Goal: Task Accomplishment & Management: Use online tool/utility

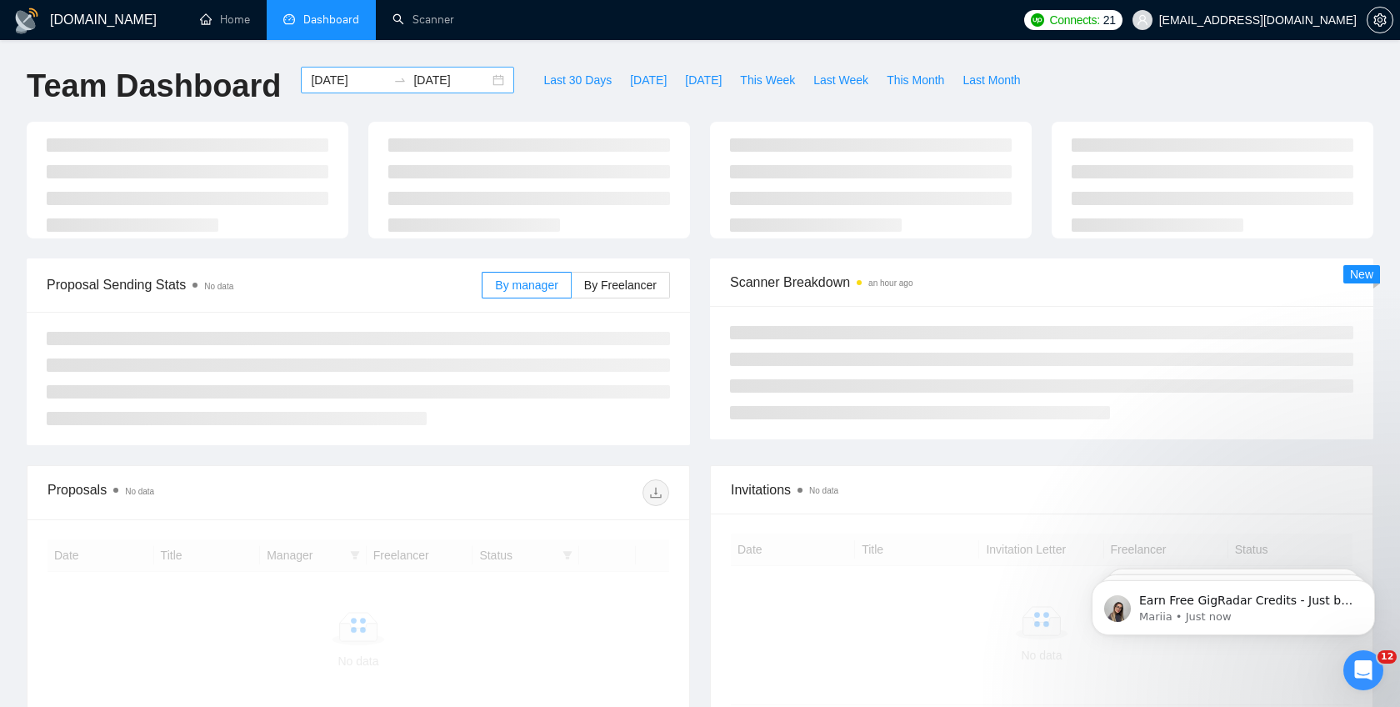
click at [436, 82] on input "[DATE]" at bounding box center [451, 80] width 76 height 18
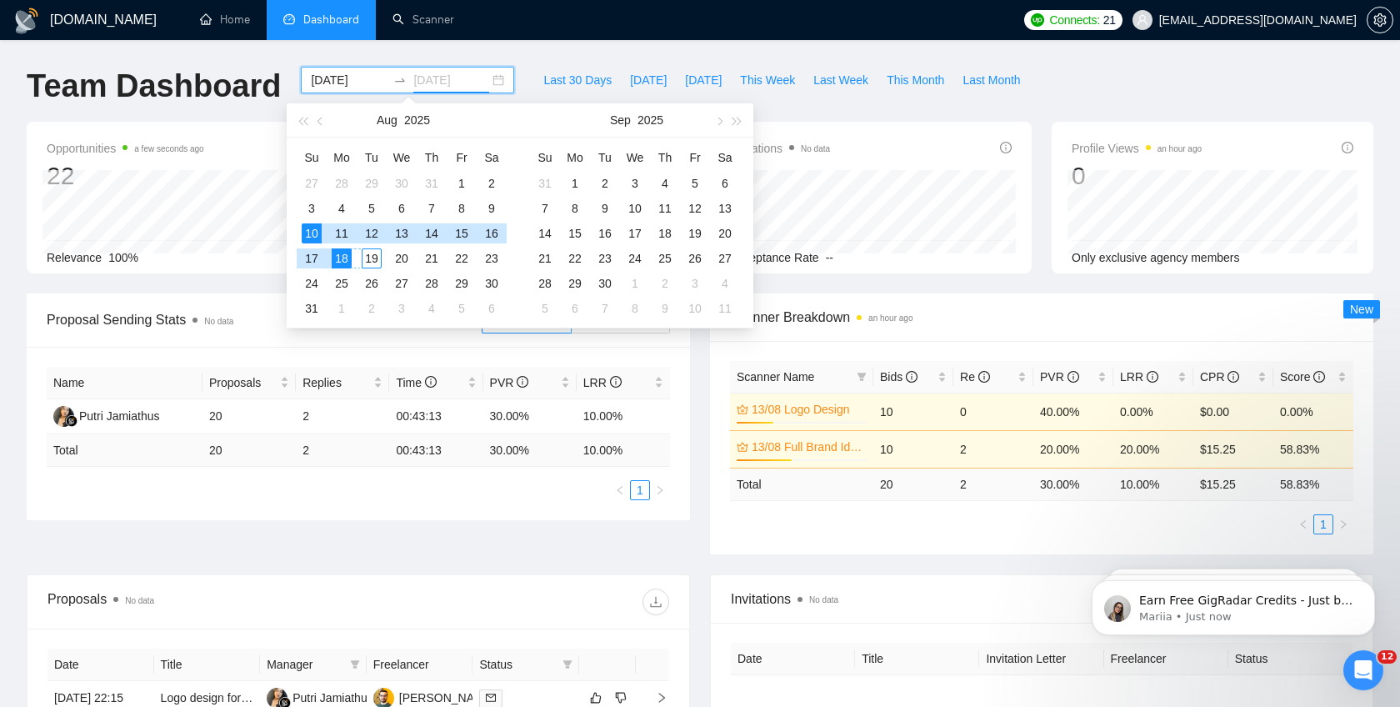
type input "2025-08-19"
click at [375, 255] on div "19" at bounding box center [372, 258] width 20 height 20
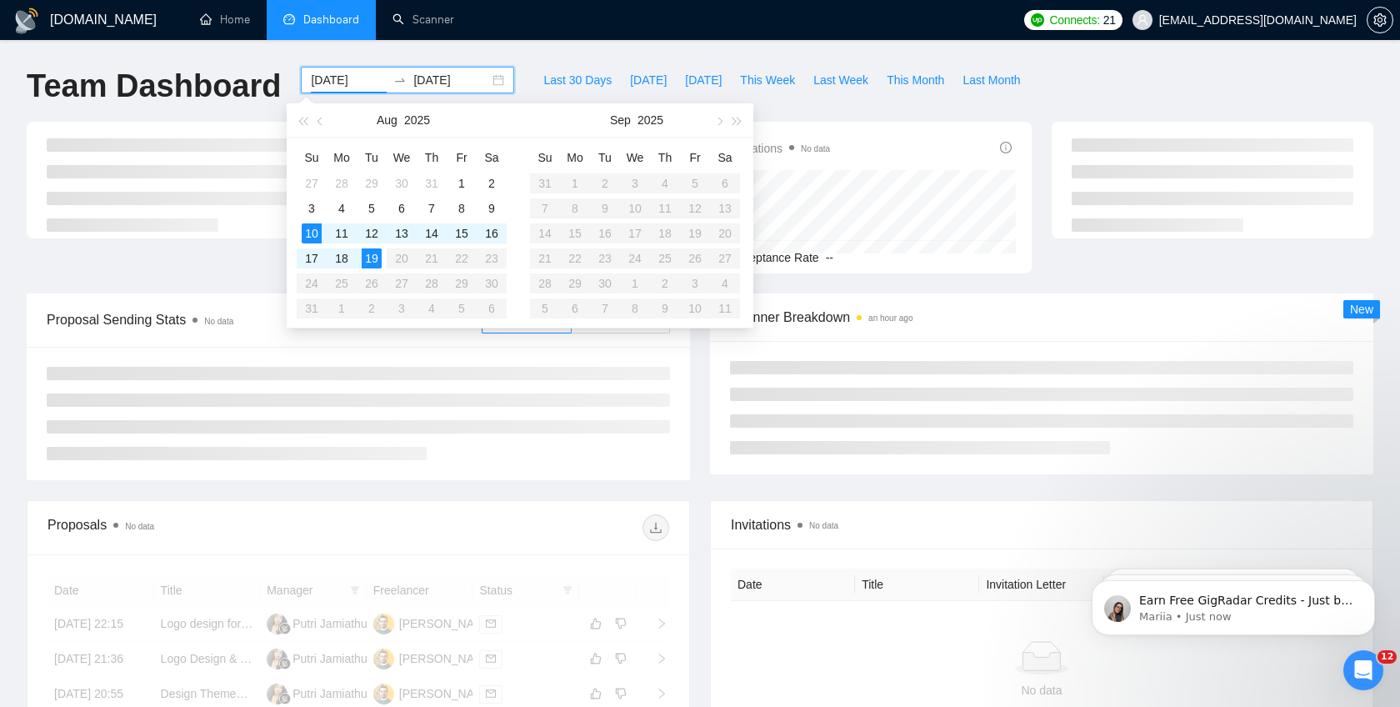
click at [554, 50] on div "GigRadar.io Home Dashboard Scanner Connects: 21 info@karimweb.com Team Dashboar…" at bounding box center [700, 580] width 1400 height 1160
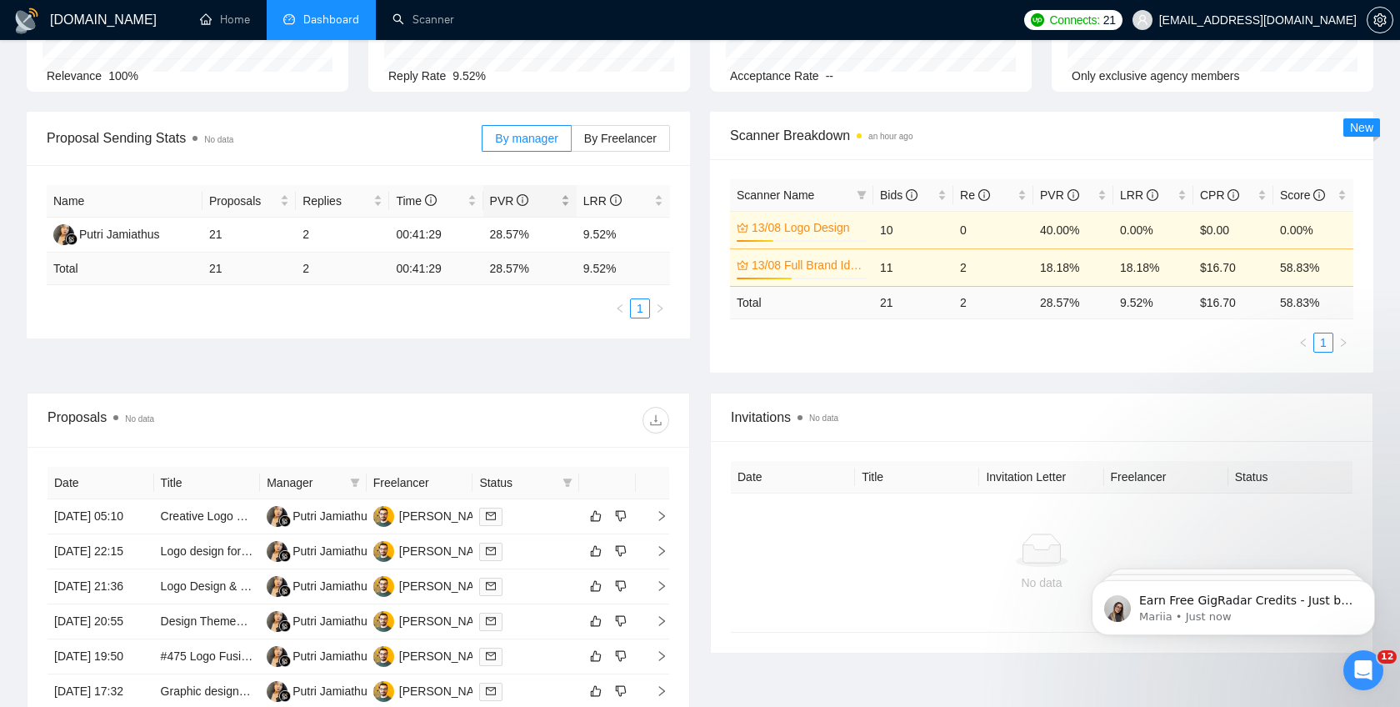
scroll to position [183, 0]
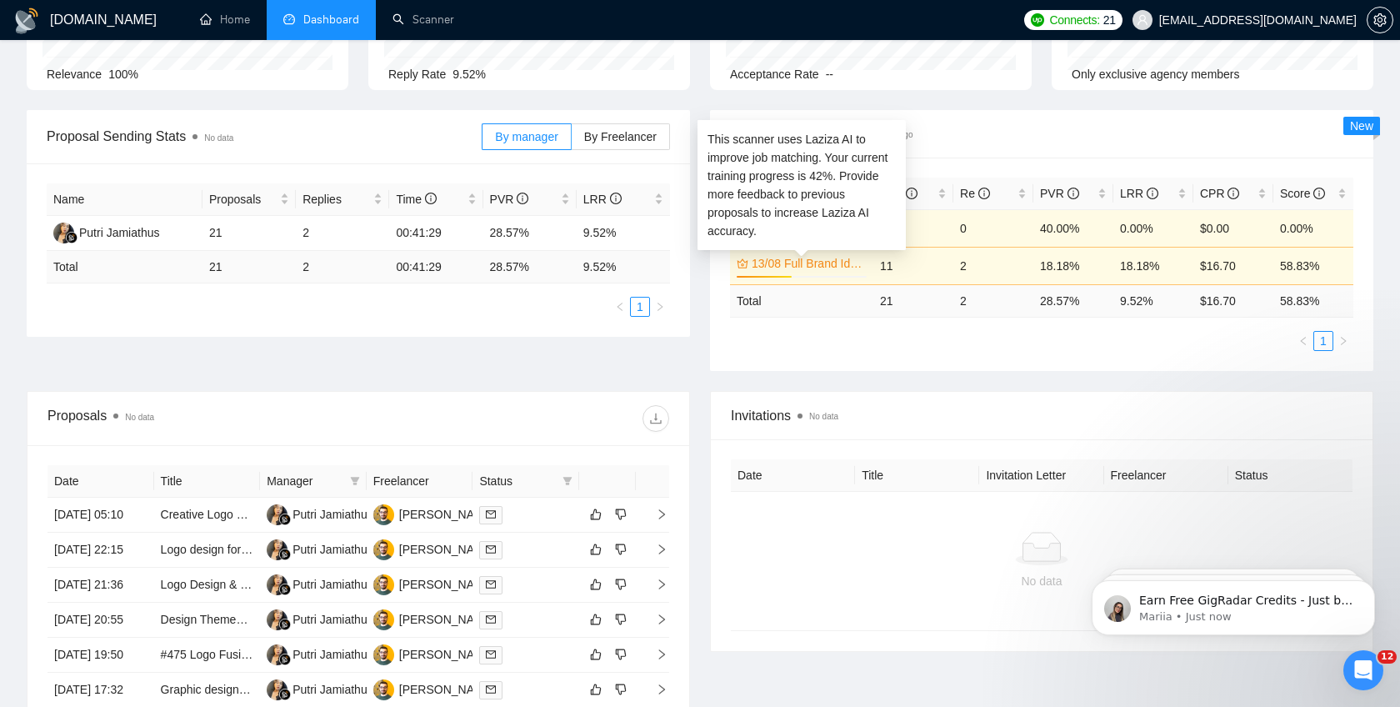
click at [809, 259] on link "13/08 Full Brand Identity" at bounding box center [808, 263] width 112 height 18
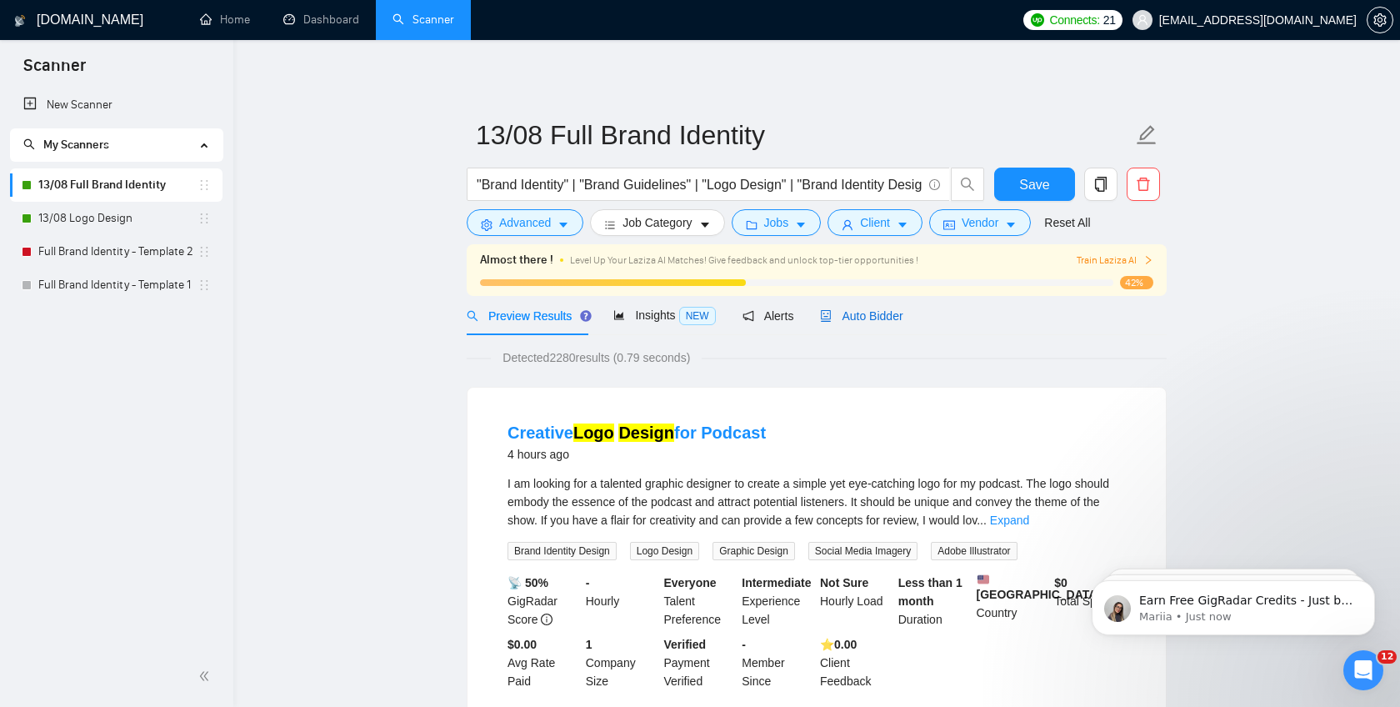
click at [855, 319] on span "Auto Bidder" at bounding box center [861, 315] width 83 height 13
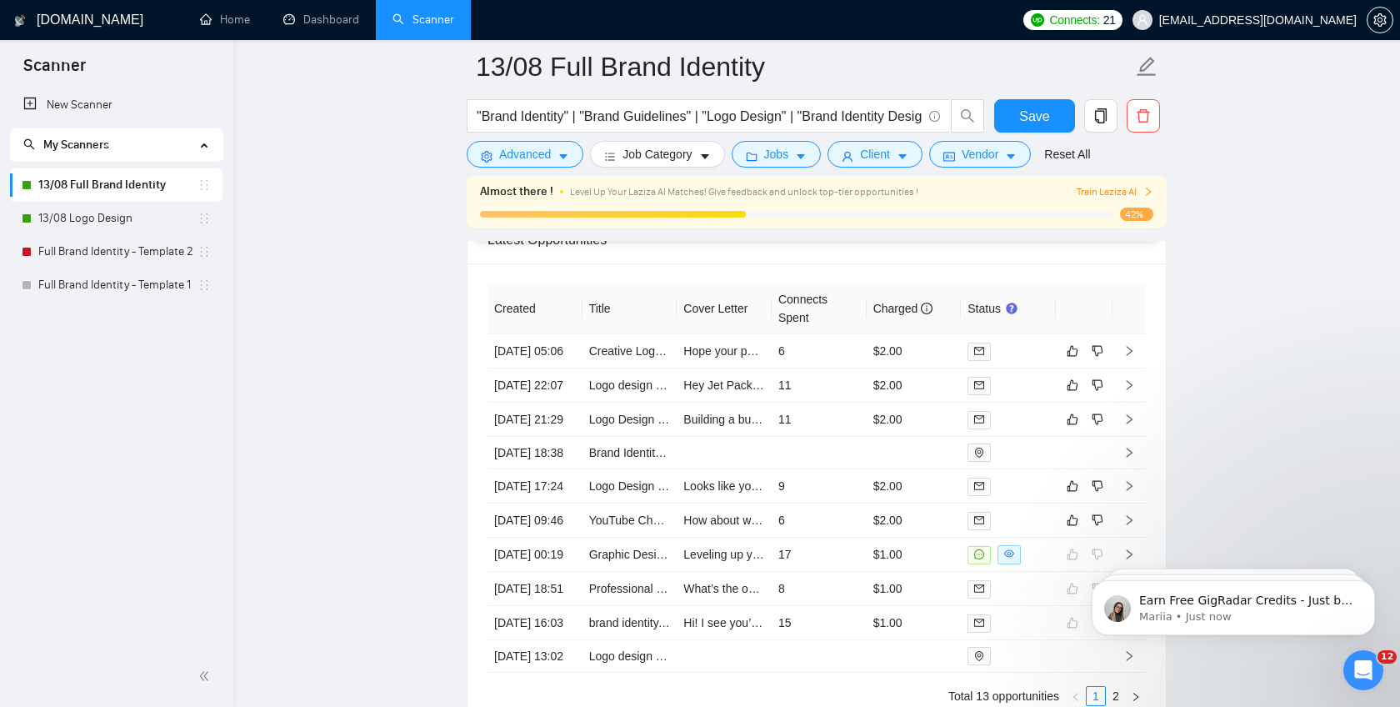
scroll to position [4207, 0]
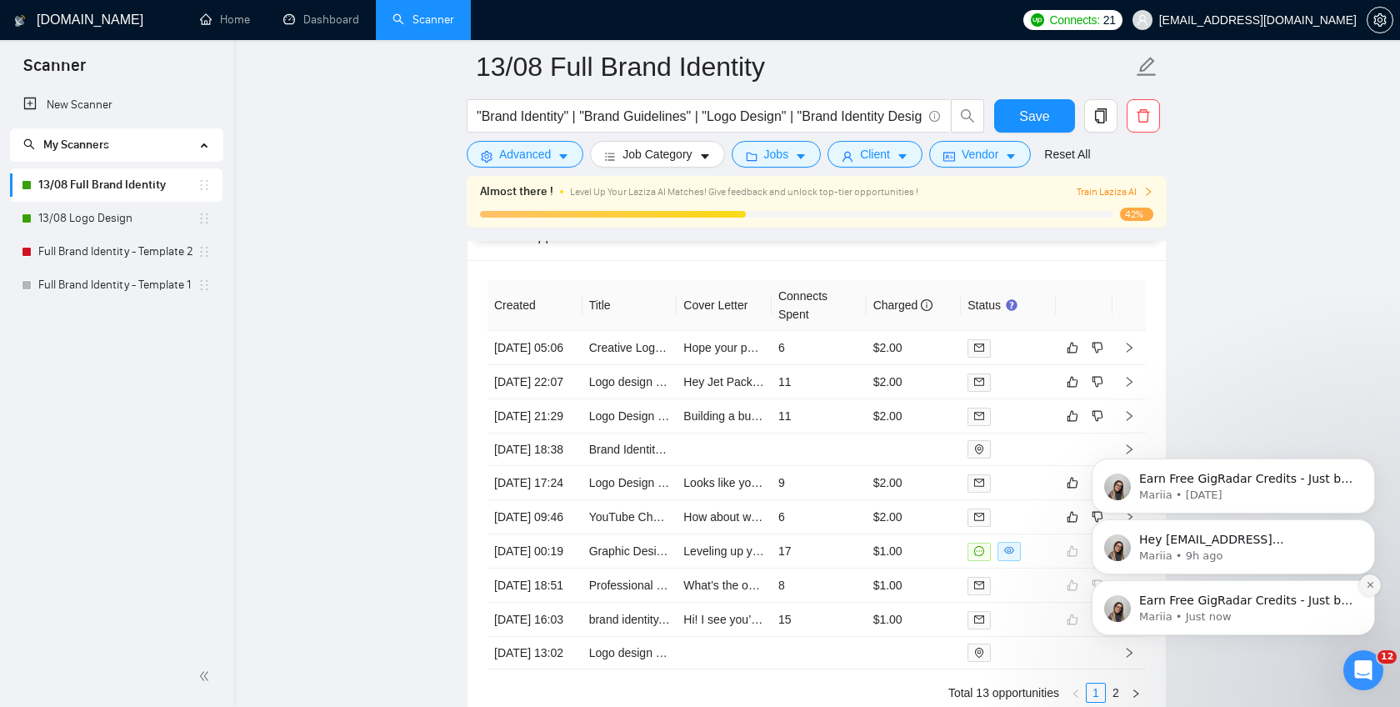
click at [1373, 584] on icon "Dismiss notification" at bounding box center [1370, 584] width 9 height 9
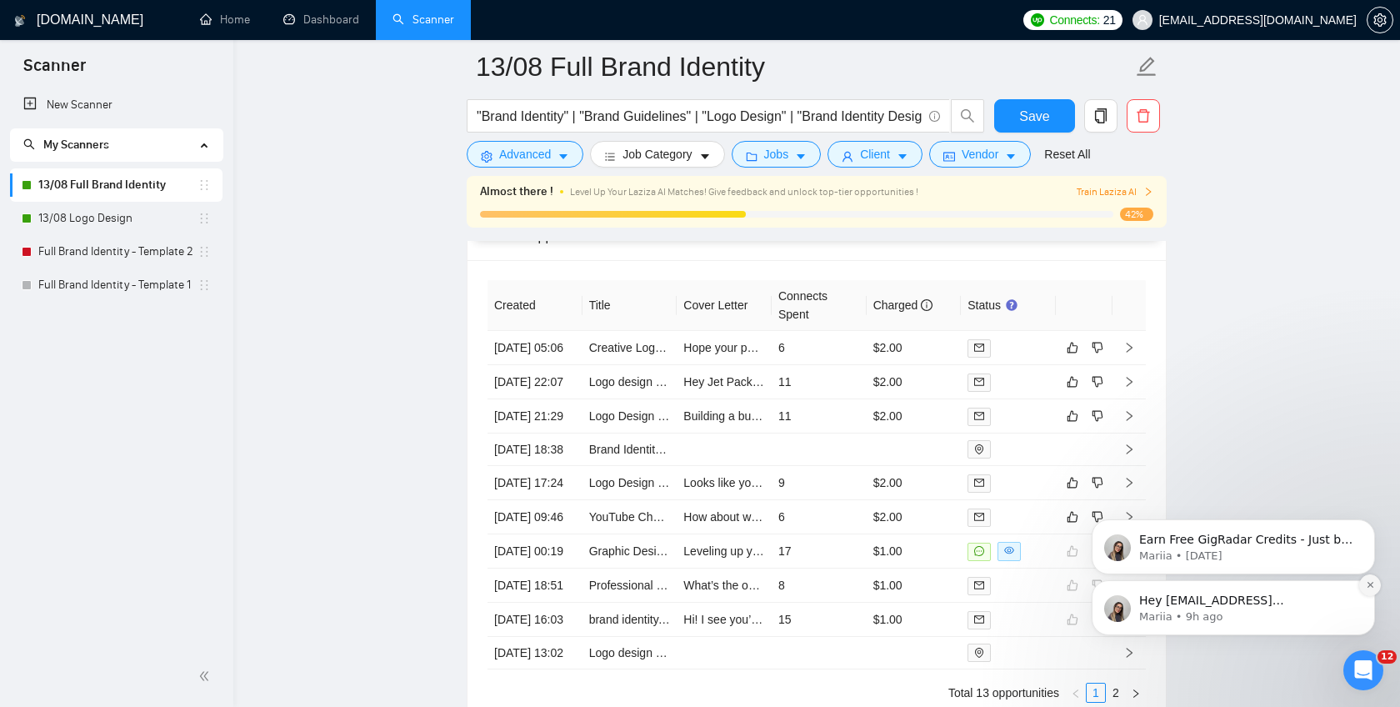
click at [1373, 584] on icon "Dismiss notification" at bounding box center [1370, 584] width 9 height 9
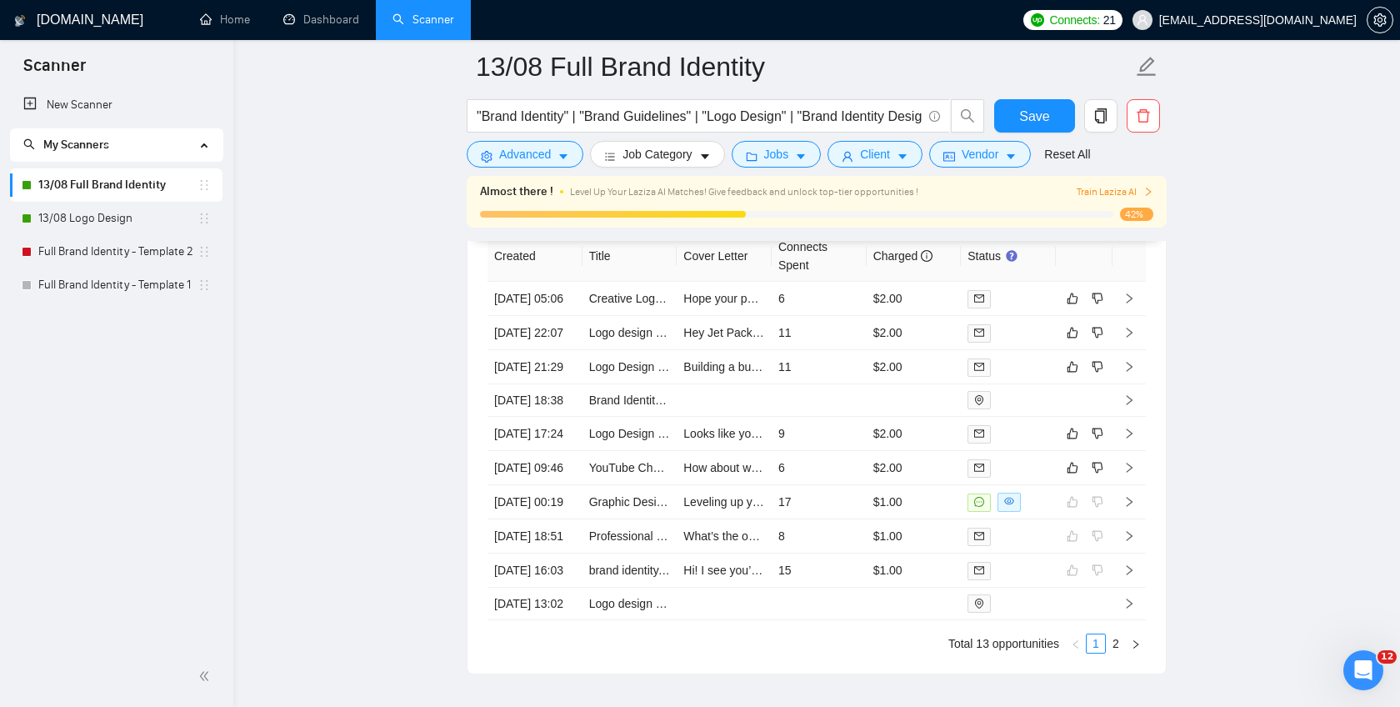
scroll to position [4258, 0]
click at [1129, 471] on icon "right" at bounding box center [1130, 466] width 6 height 10
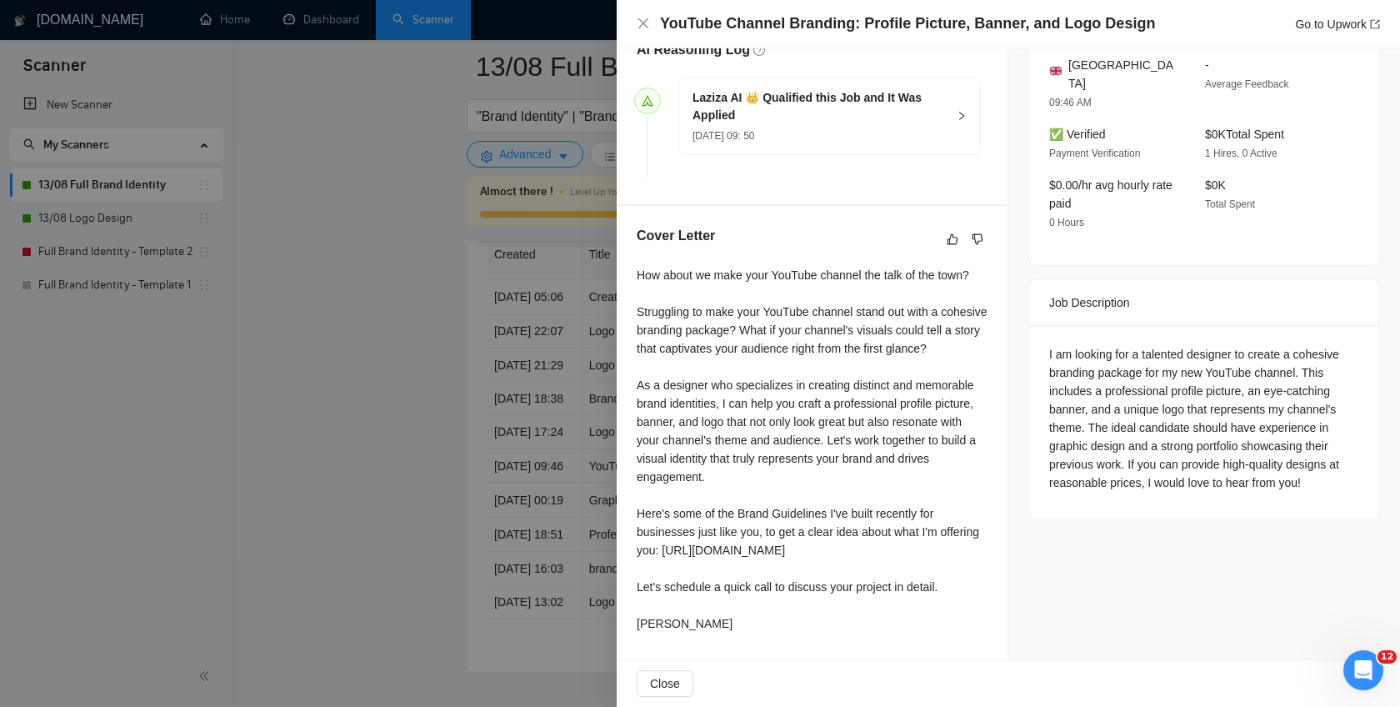
scroll to position [493, 0]
click at [953, 233] on icon "like" at bounding box center [953, 239] width 12 height 13
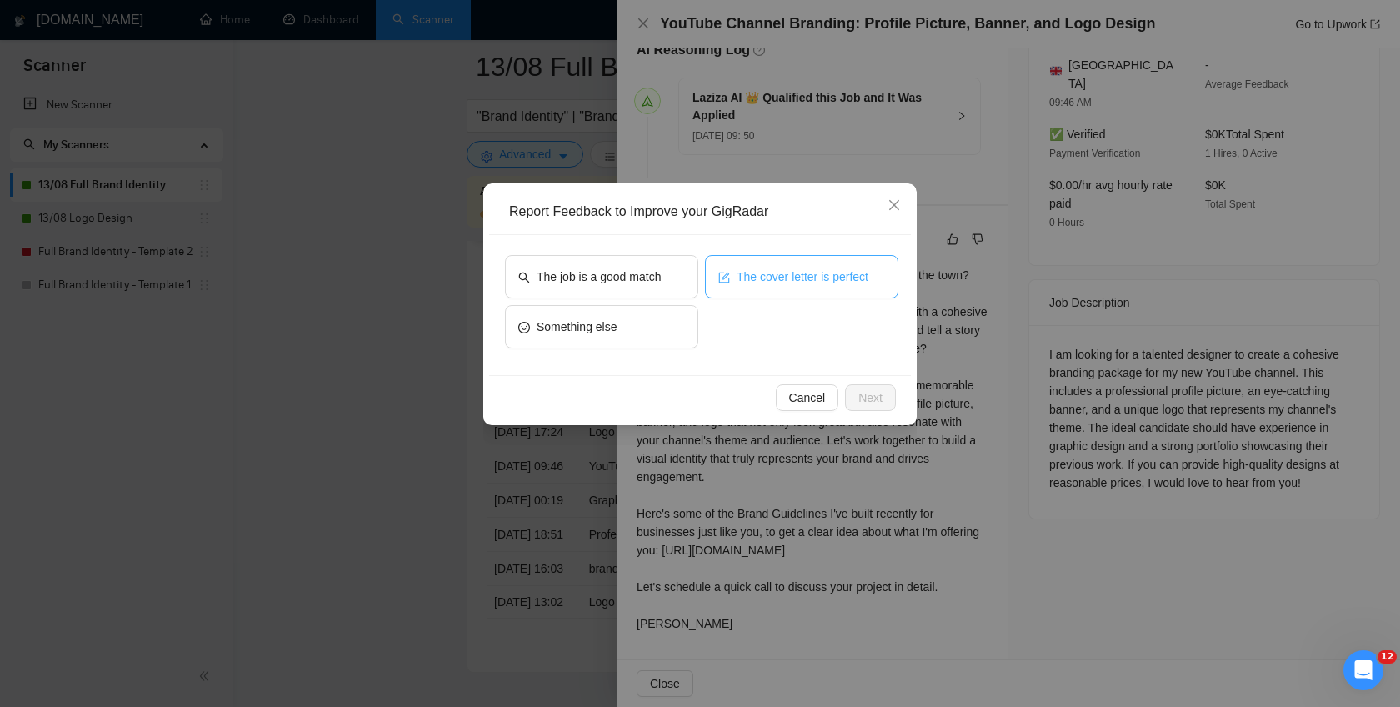
click at [791, 287] on button "The cover letter is perfect" at bounding box center [801, 276] width 193 height 43
click at [881, 401] on span "Next" at bounding box center [871, 397] width 24 height 18
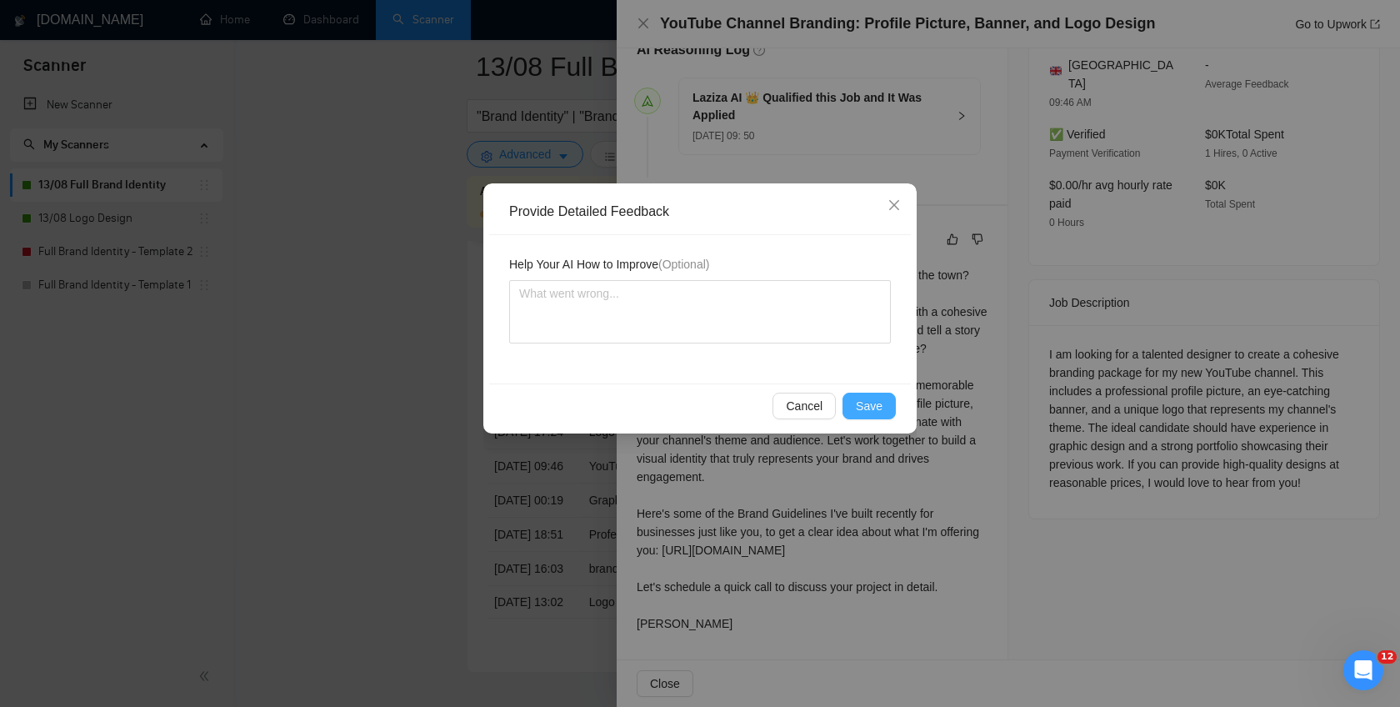
click at [881, 401] on span "Save" at bounding box center [869, 406] width 27 height 18
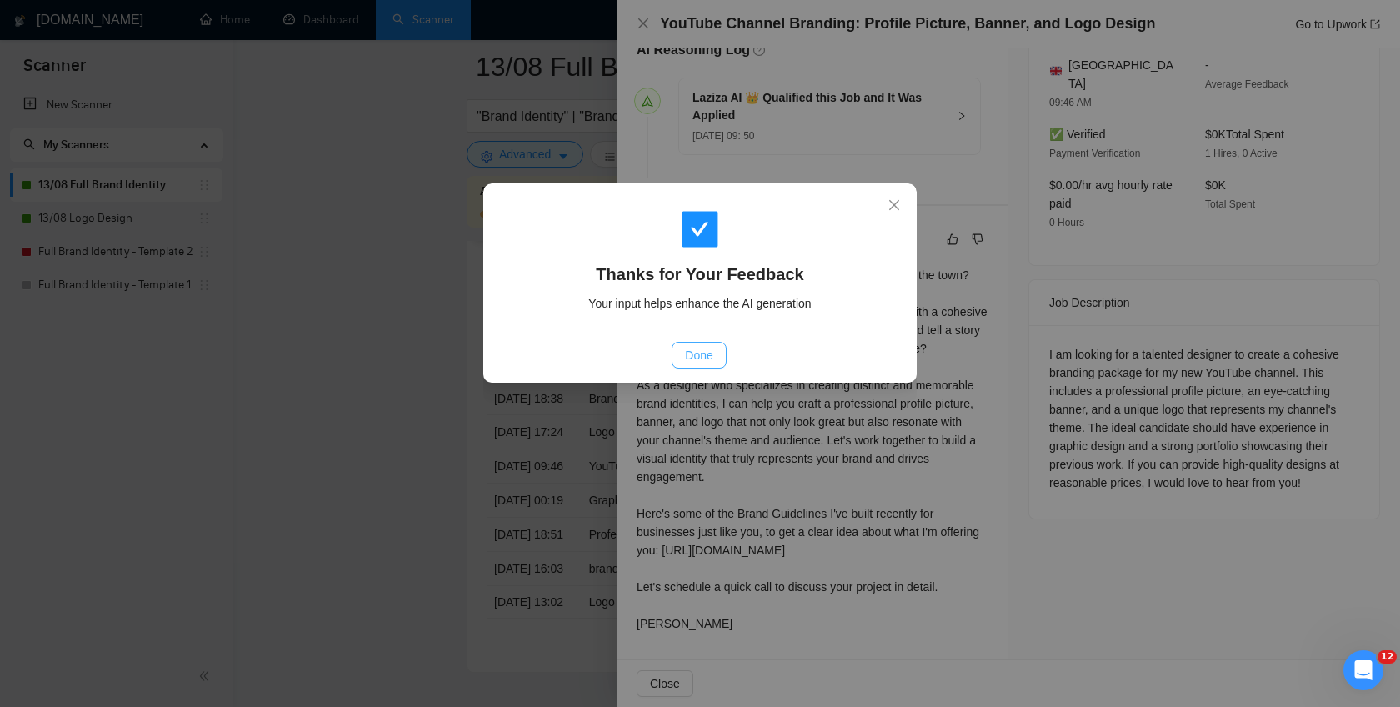
click at [709, 349] on span "Done" at bounding box center [699, 355] width 28 height 18
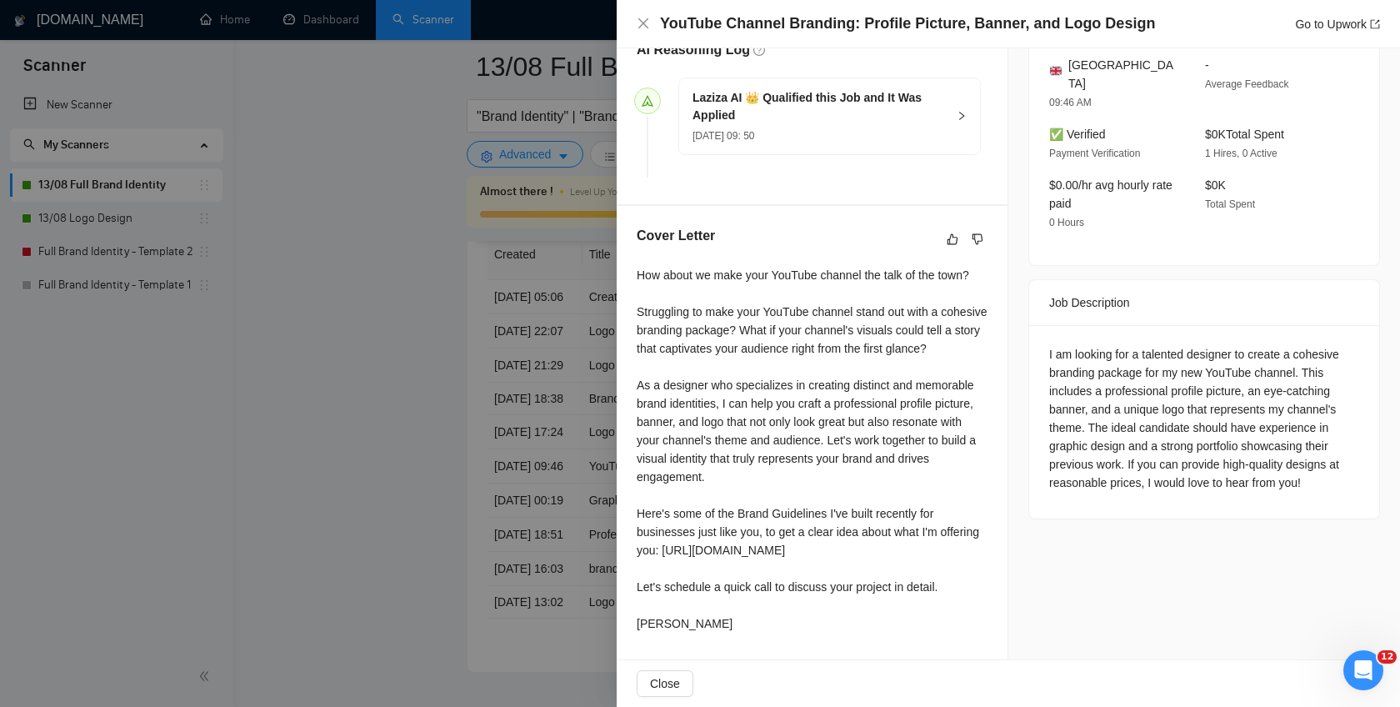
click at [591, 212] on div at bounding box center [700, 353] width 1400 height 707
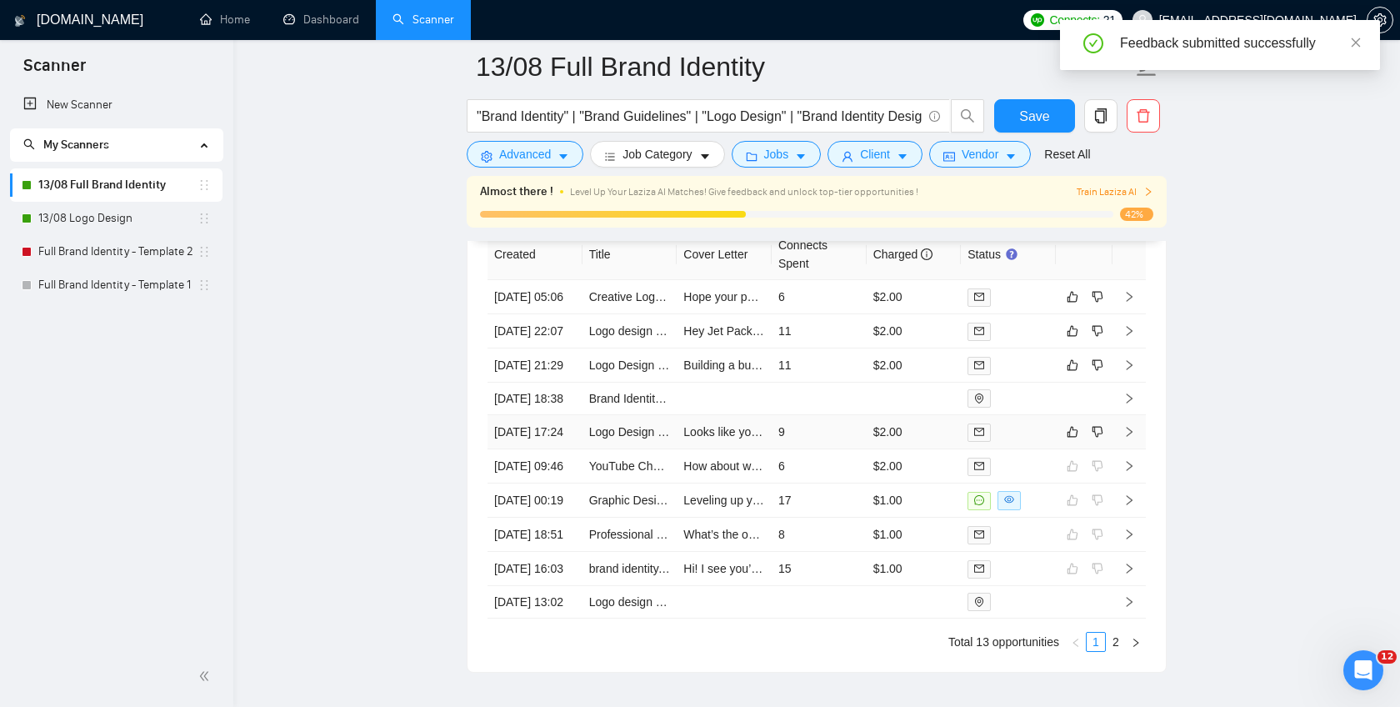
click at [1130, 438] on icon "right" at bounding box center [1130, 432] width 12 height 12
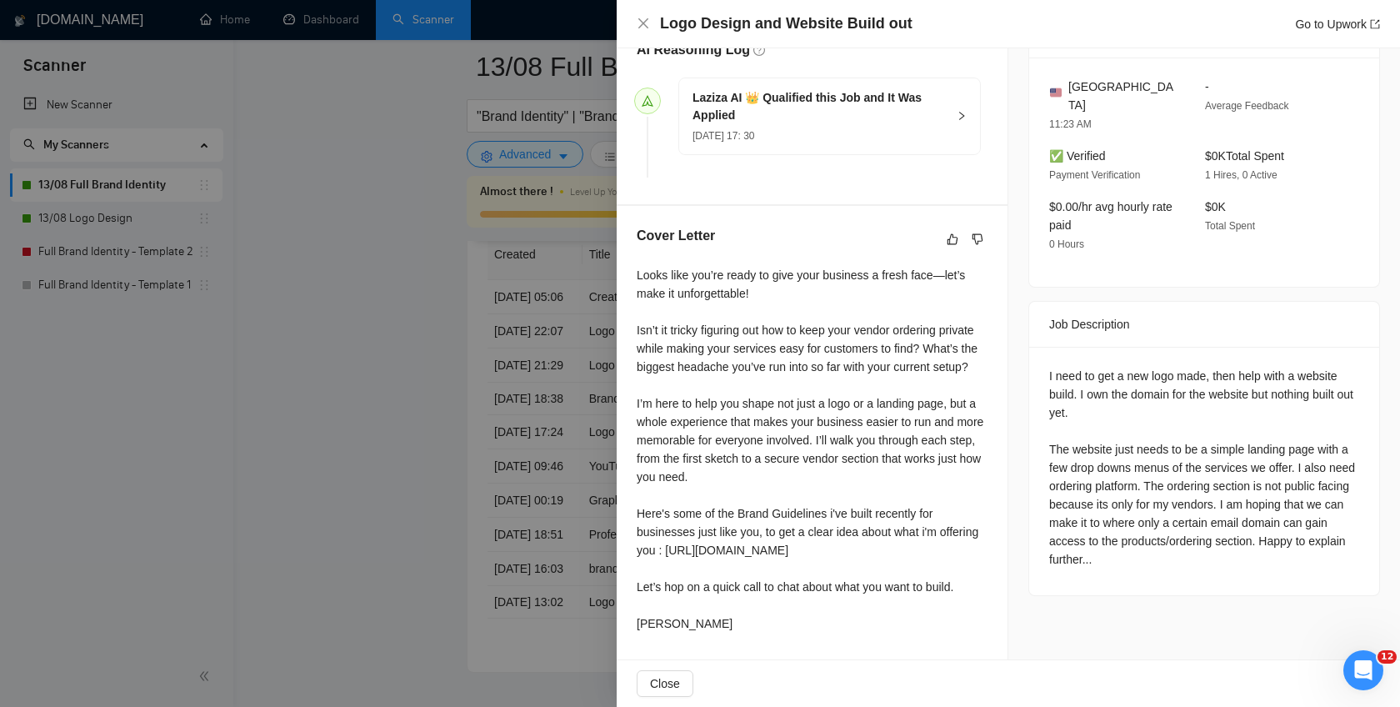
click at [404, 346] on div at bounding box center [700, 353] width 1400 height 707
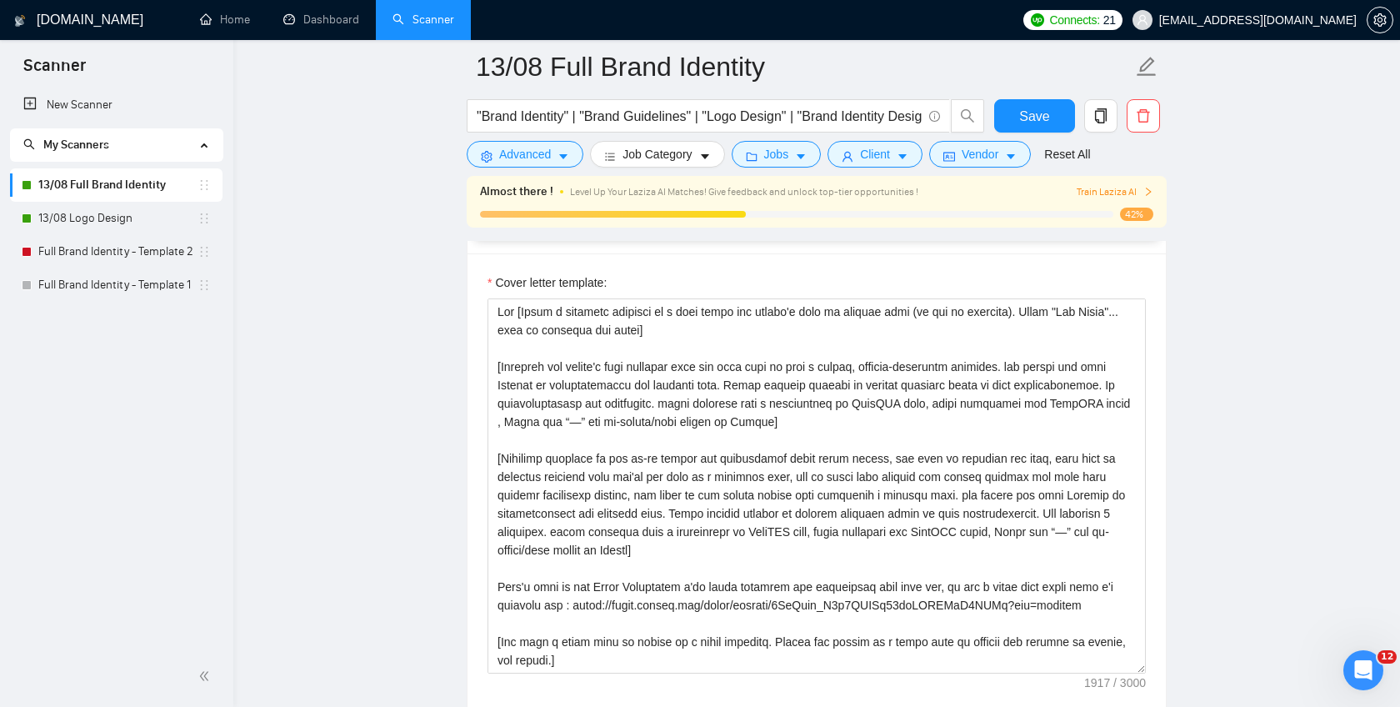
scroll to position [1953, 0]
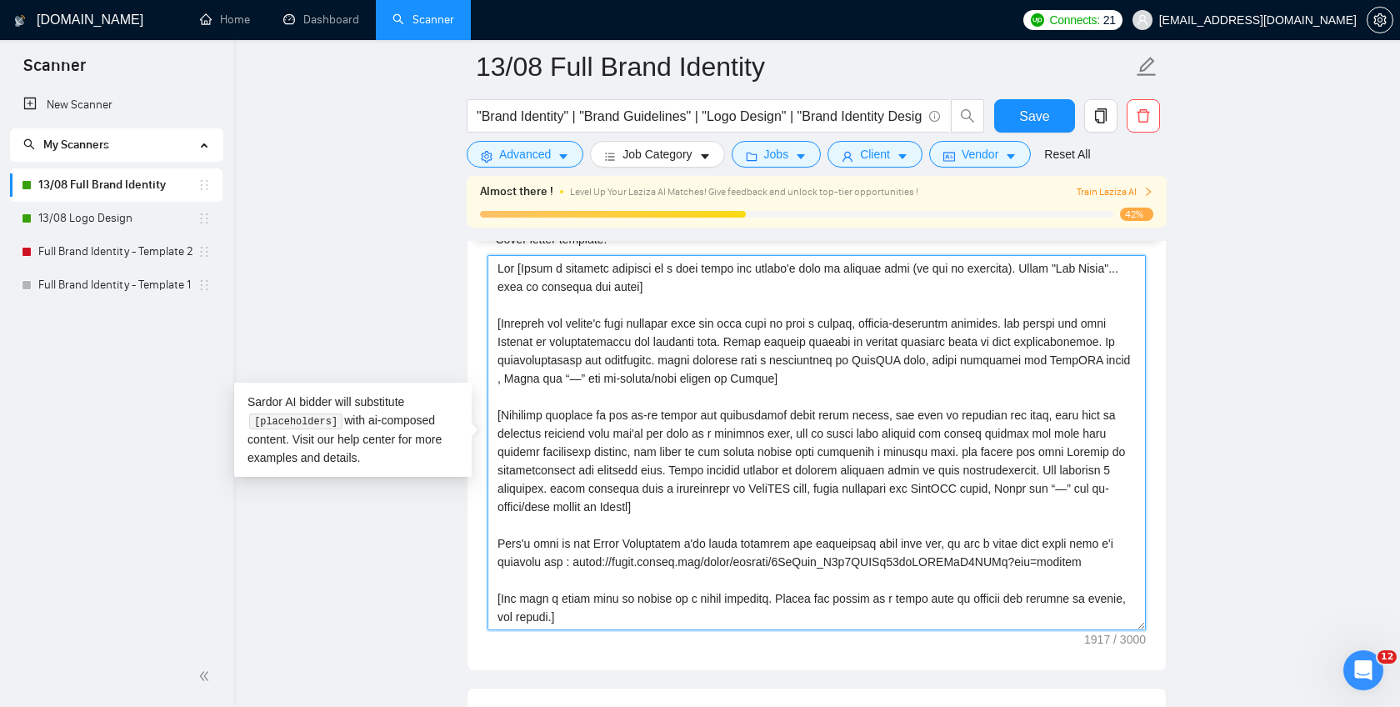
drag, startPoint x: 1060, startPoint y: 358, endPoint x: 941, endPoint y: 378, distance: 119.9
click at [941, 378] on textarea "Cover letter template:" at bounding box center [817, 442] width 659 height 375
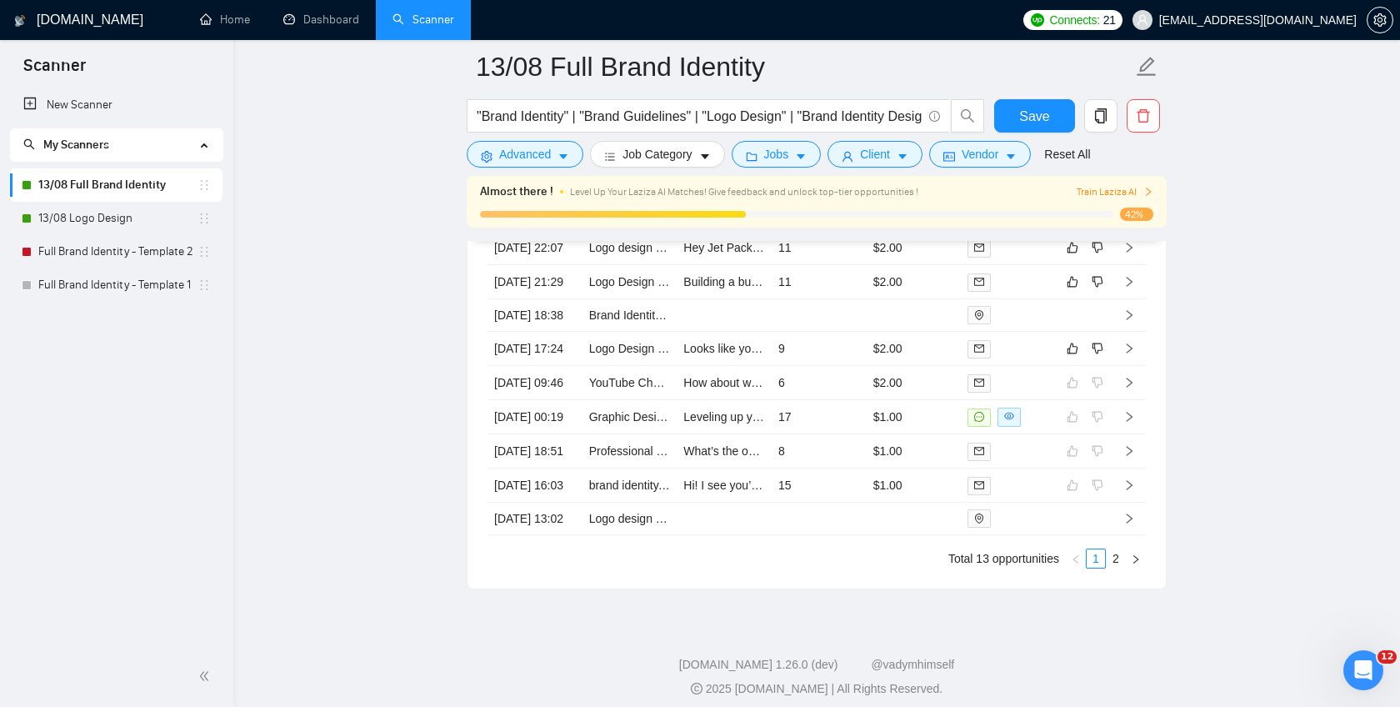
scroll to position [4352, 0]
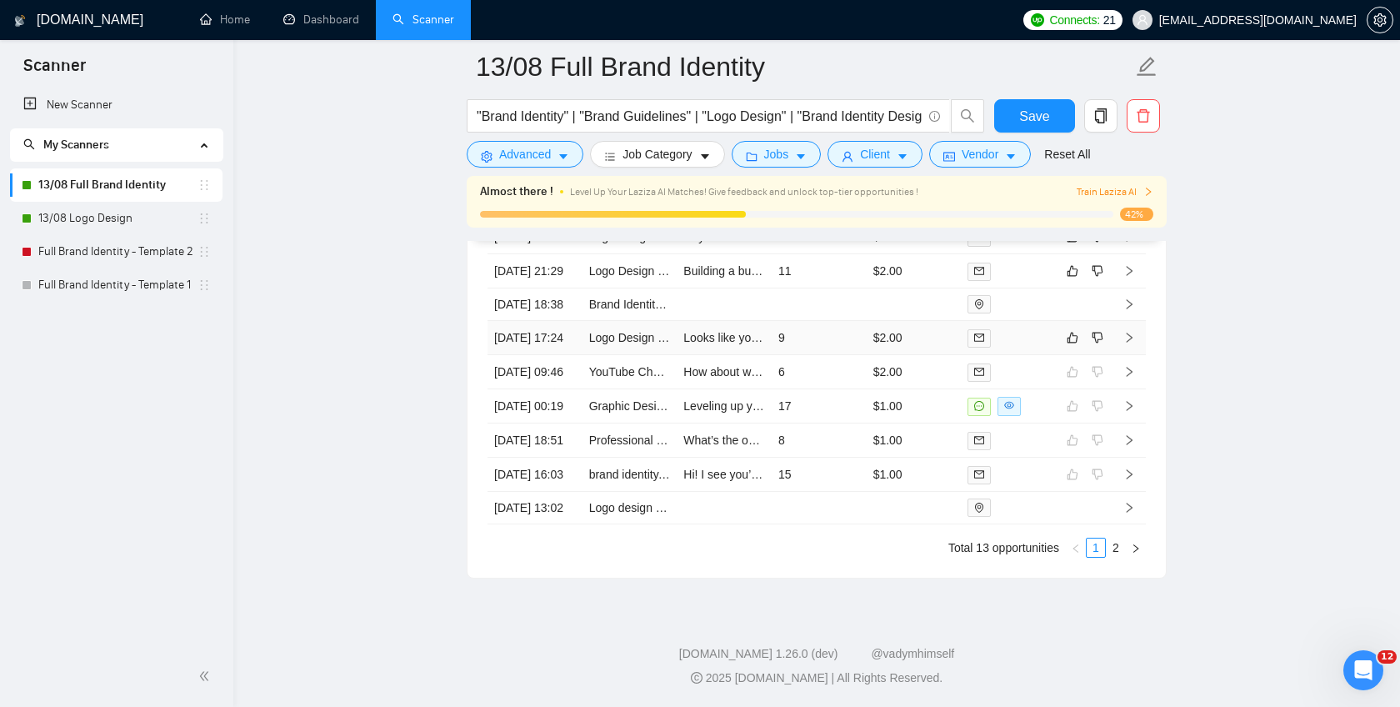
click at [1128, 343] on icon "right" at bounding box center [1130, 338] width 12 height 12
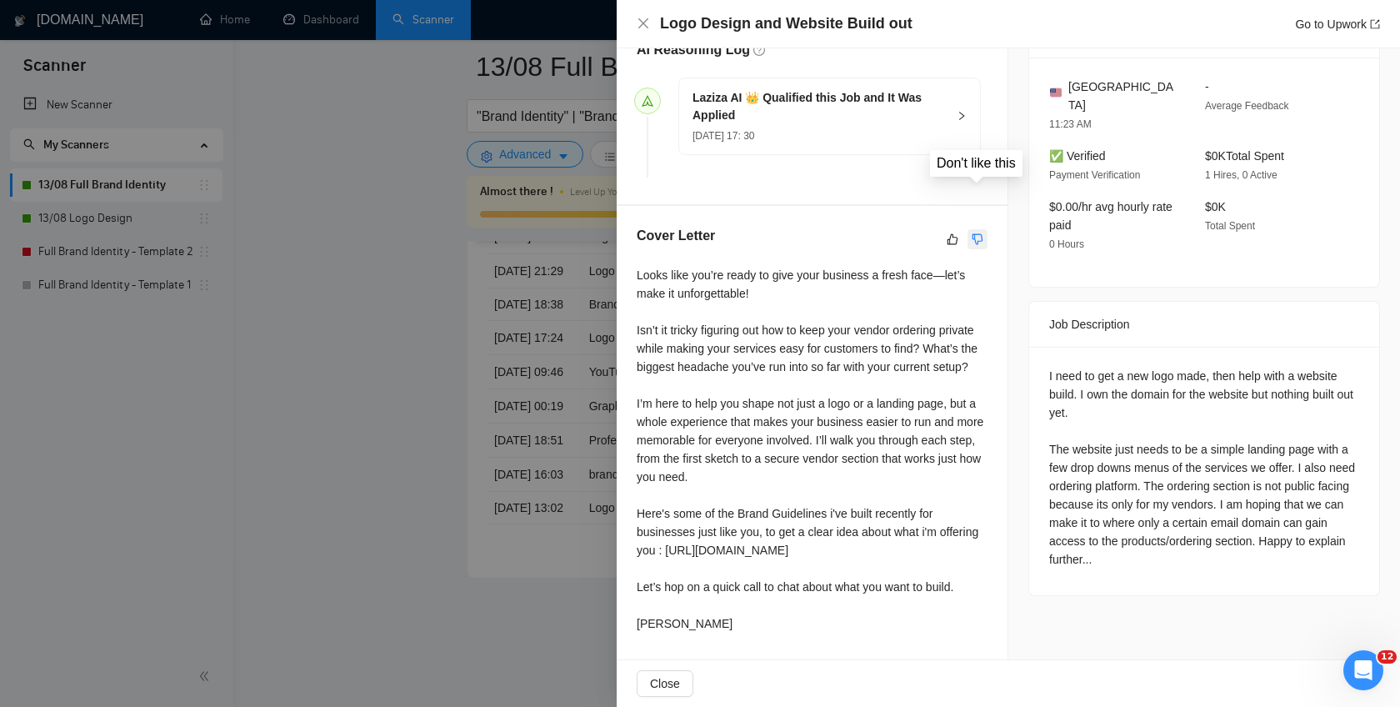
click at [979, 233] on icon "dislike" at bounding box center [978, 239] width 12 height 13
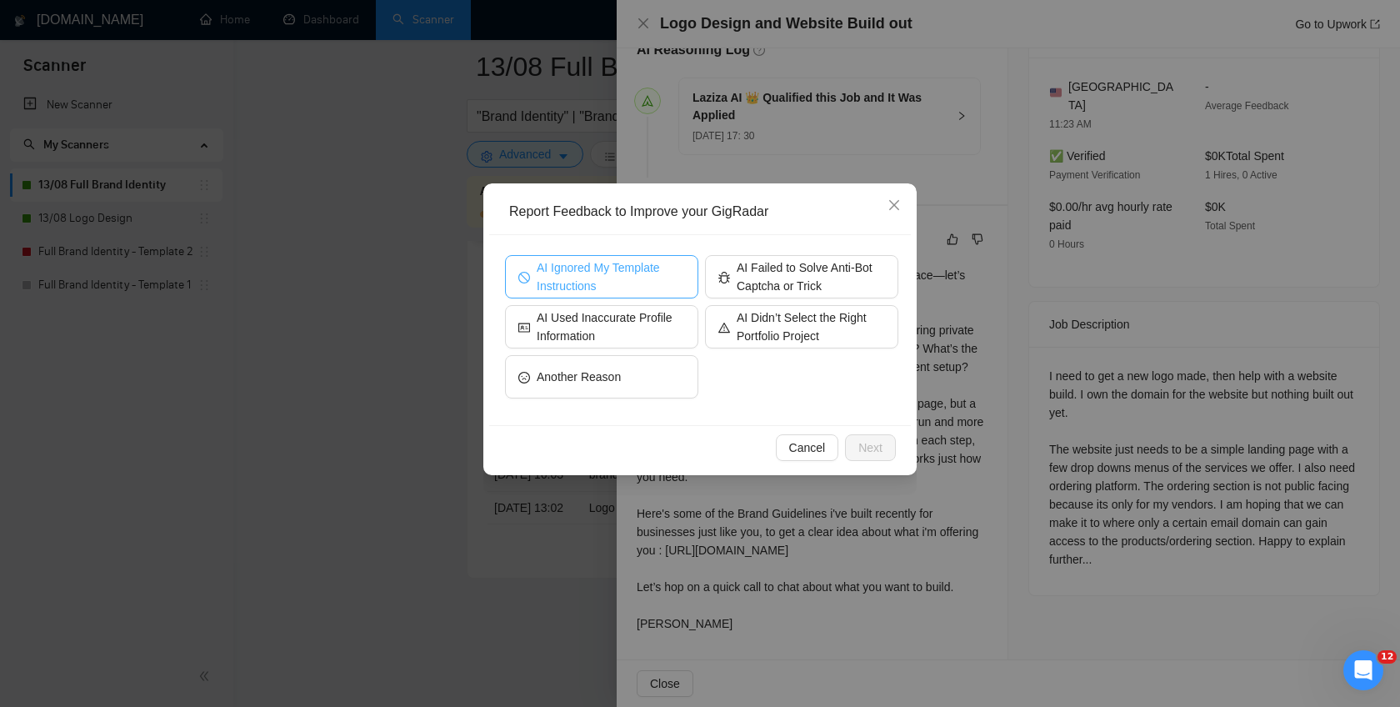
click at [634, 278] on span "AI Ignored My Template Instructions" at bounding box center [611, 276] width 148 height 37
click at [879, 446] on span "Next" at bounding box center [871, 447] width 24 height 18
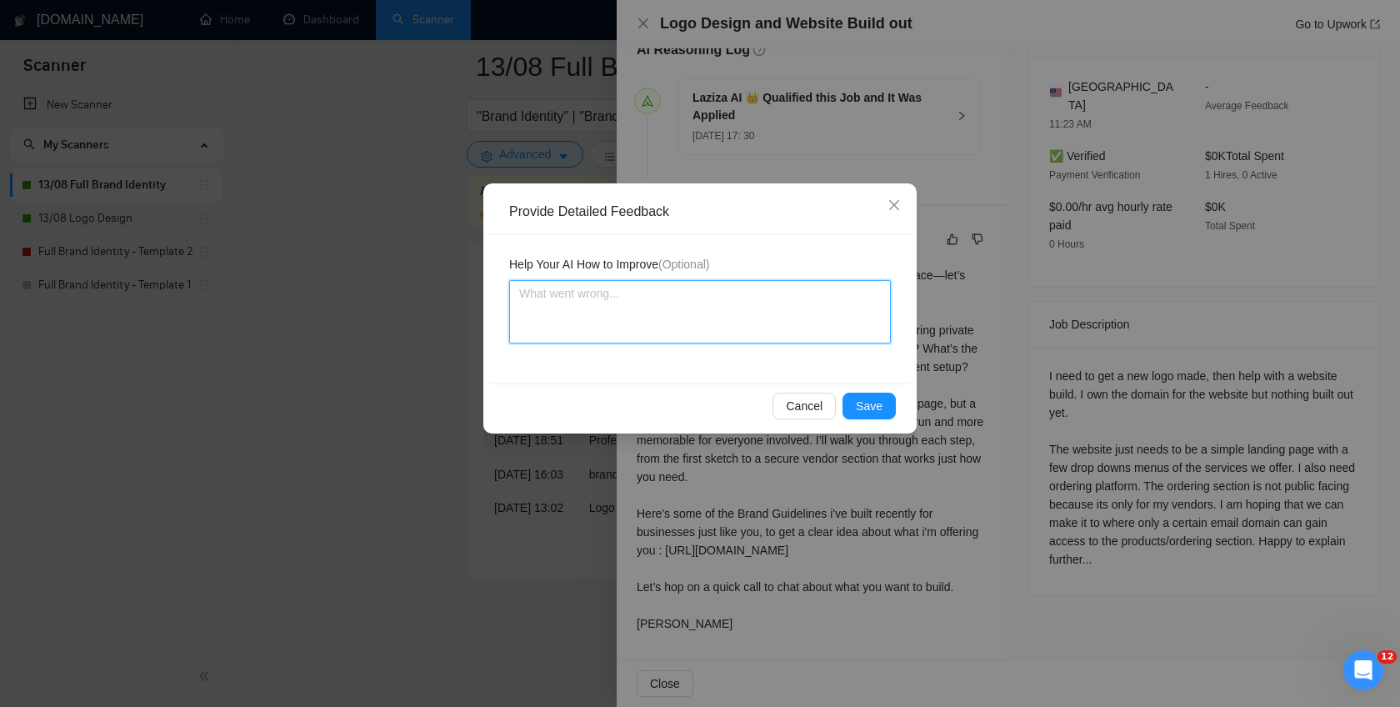
click at [664, 326] on textarea at bounding box center [700, 311] width 382 height 63
paste textarea "avoid inserting any ChatGPT style , Never use “—” aka em-dashes/long dashes or …"
type textarea "avoid inserting any ChatGPT style , Never use “—” aka em-dashes/long dashes or …"
drag, startPoint x: 688, startPoint y: 310, endPoint x: 625, endPoint y: 309, distance: 62.5
click at [625, 309] on textarea "avoid inserting any ChatGPT style , Never use “—” aka em-dashes/long dashes or …" at bounding box center [700, 311] width 382 height 63
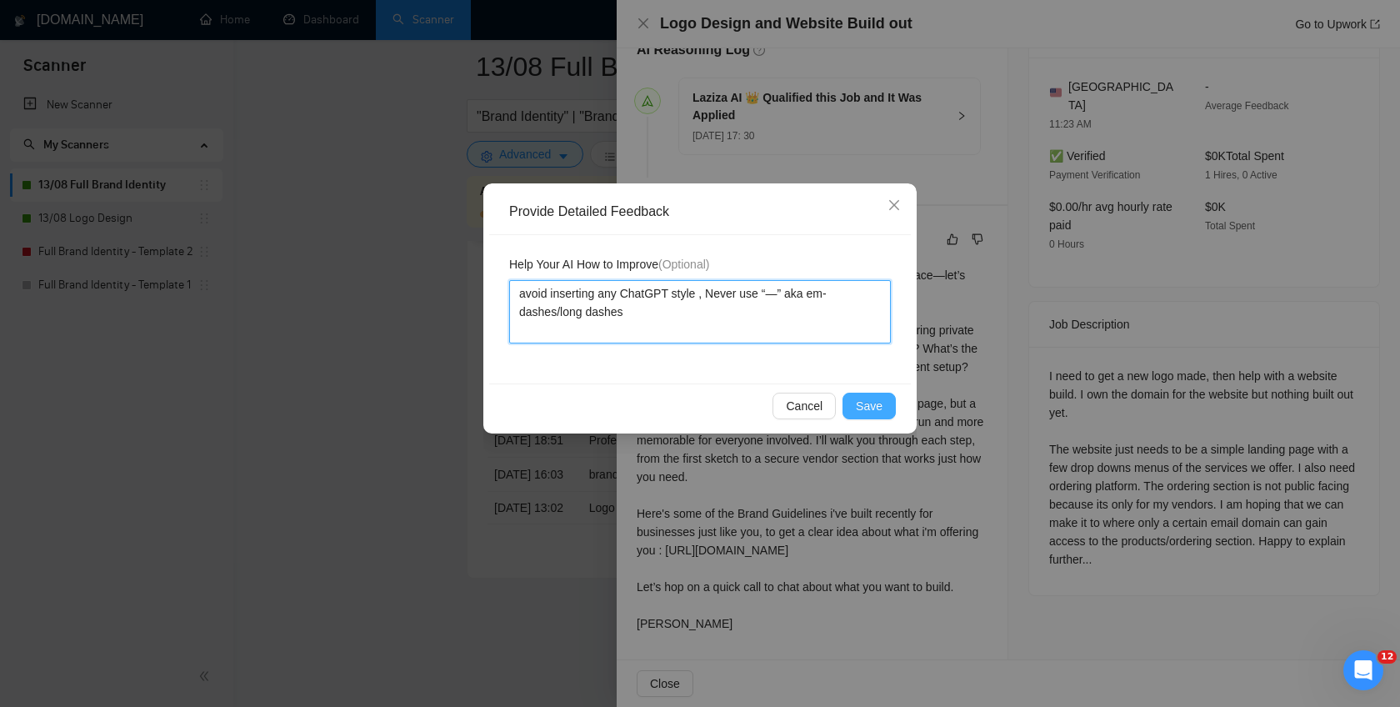
type textarea "avoid inserting any ChatGPT style , Never use “—” aka em-dashes/long dashes"
click at [852, 411] on button "Save" at bounding box center [869, 406] width 53 height 27
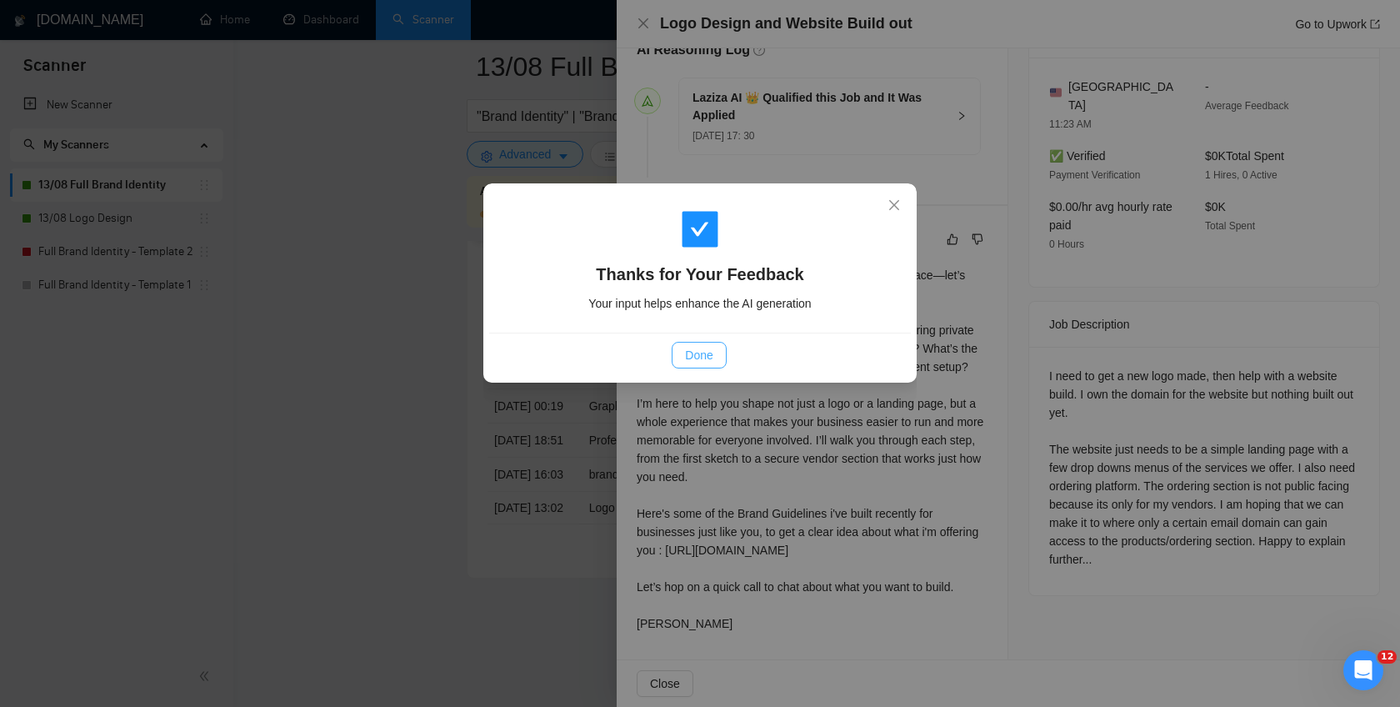
click at [682, 359] on button "Done" at bounding box center [699, 355] width 54 height 27
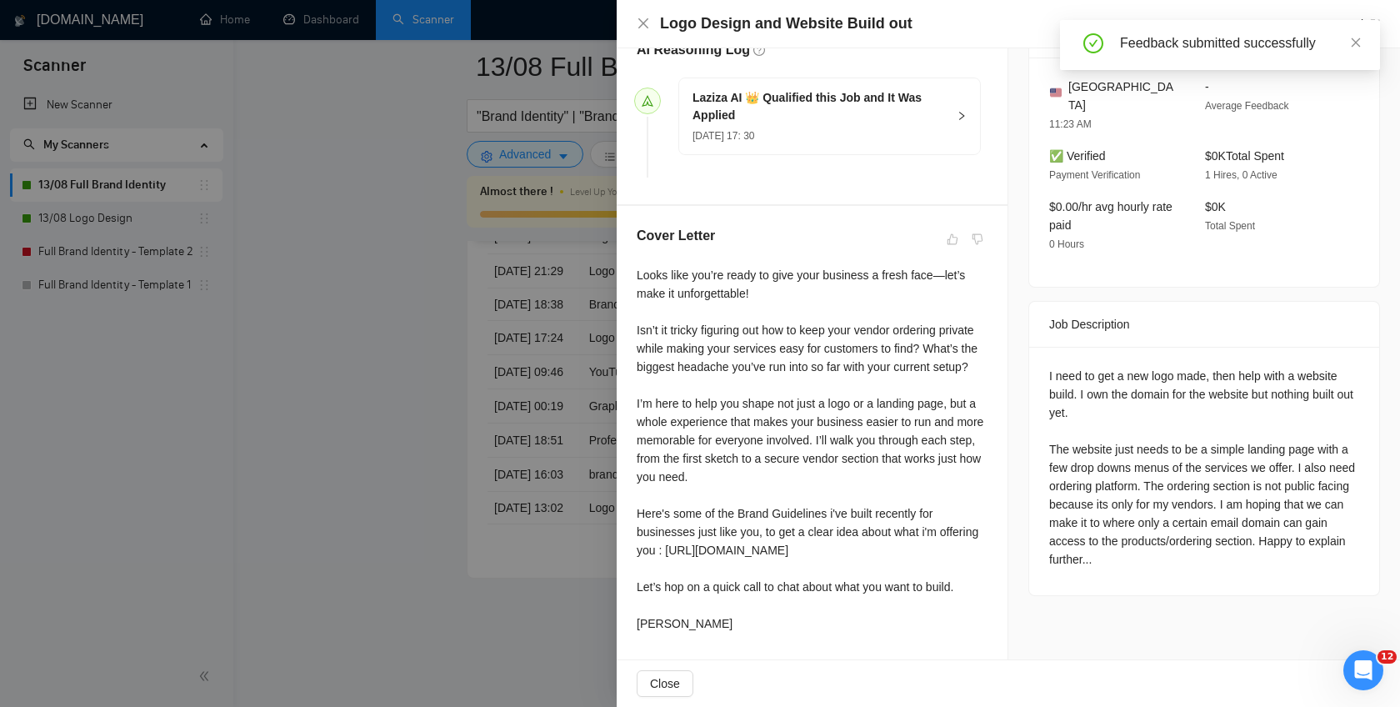
click at [541, 289] on div at bounding box center [700, 353] width 1400 height 707
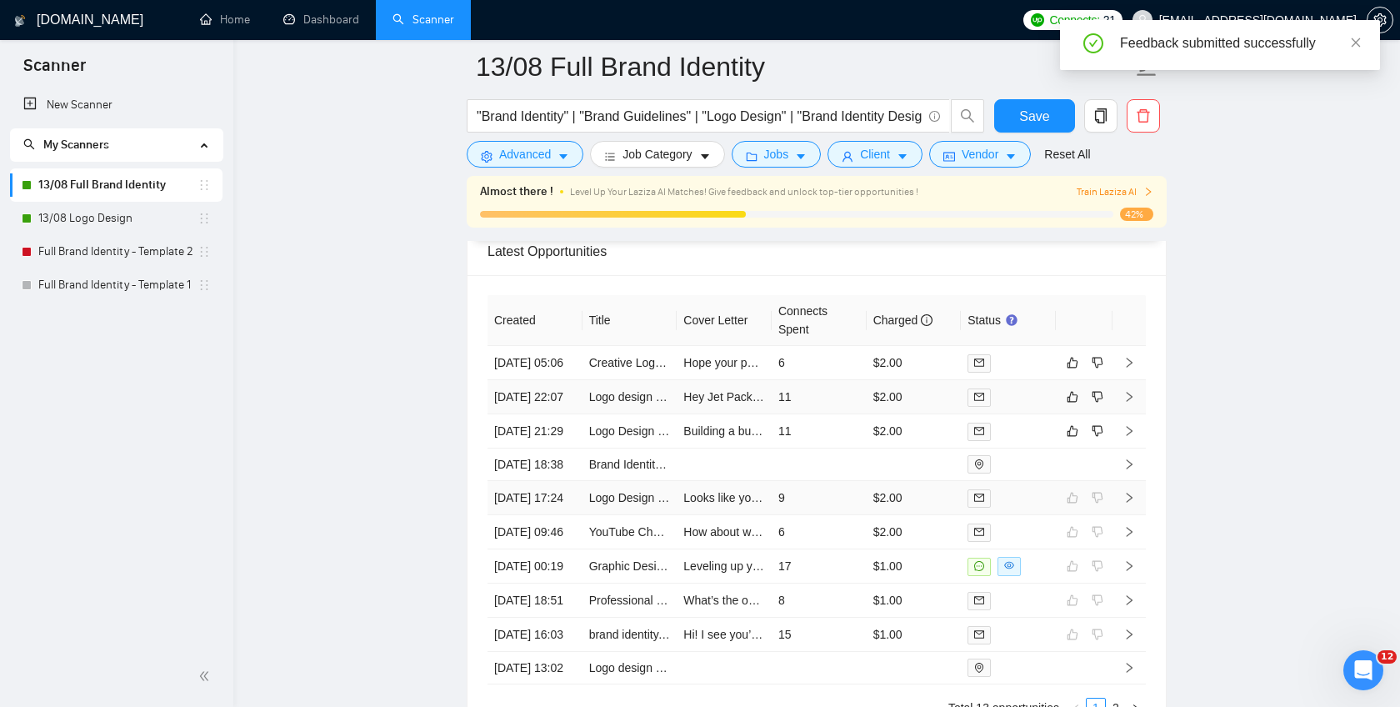
scroll to position [4189, 0]
click at [1130, 440] on icon "right" at bounding box center [1130, 434] width 12 height 12
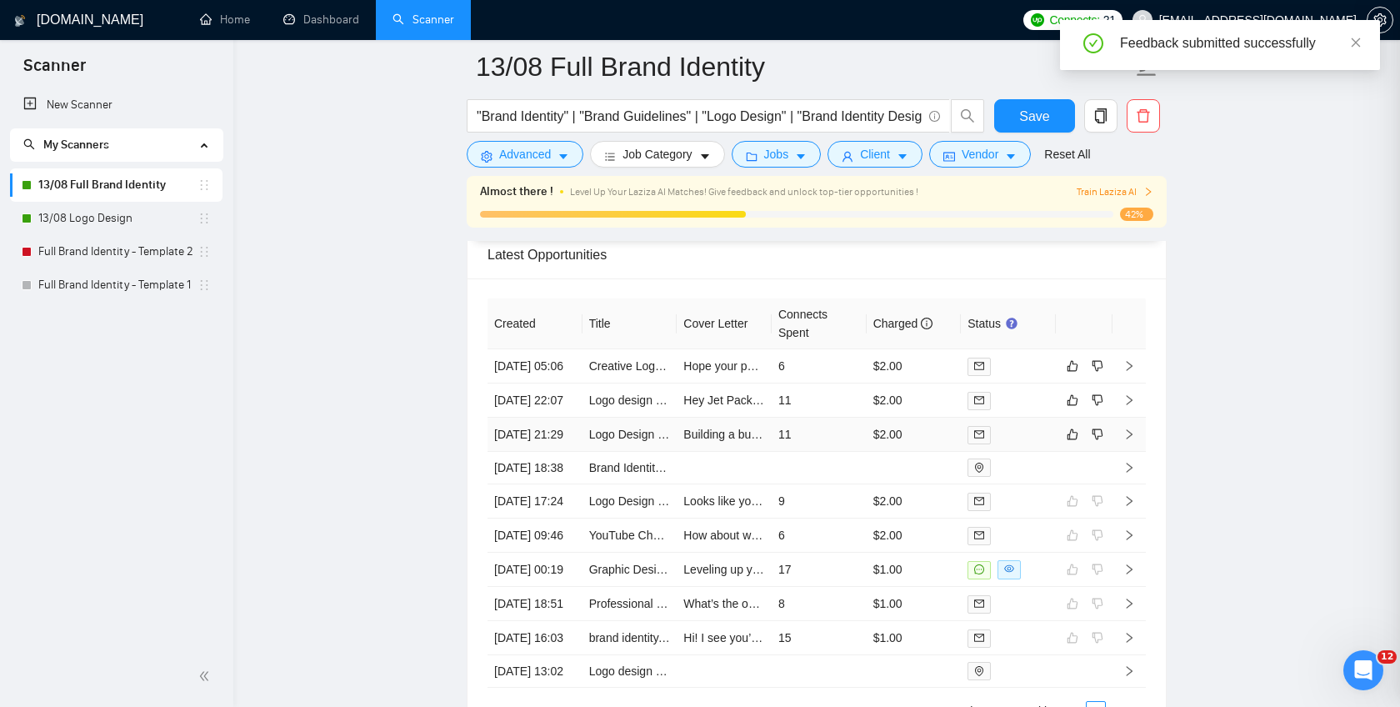
scroll to position [371, 0]
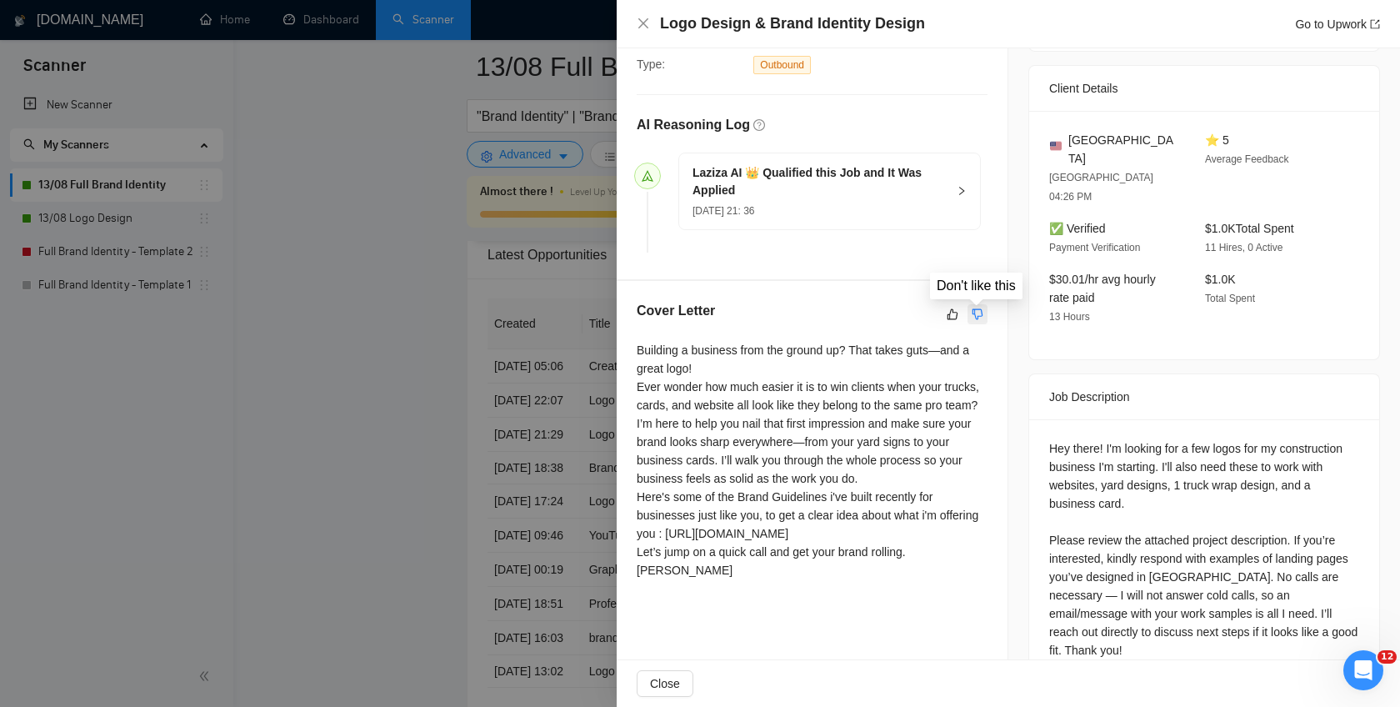
click at [978, 314] on icon "dislike" at bounding box center [978, 313] width 11 height 11
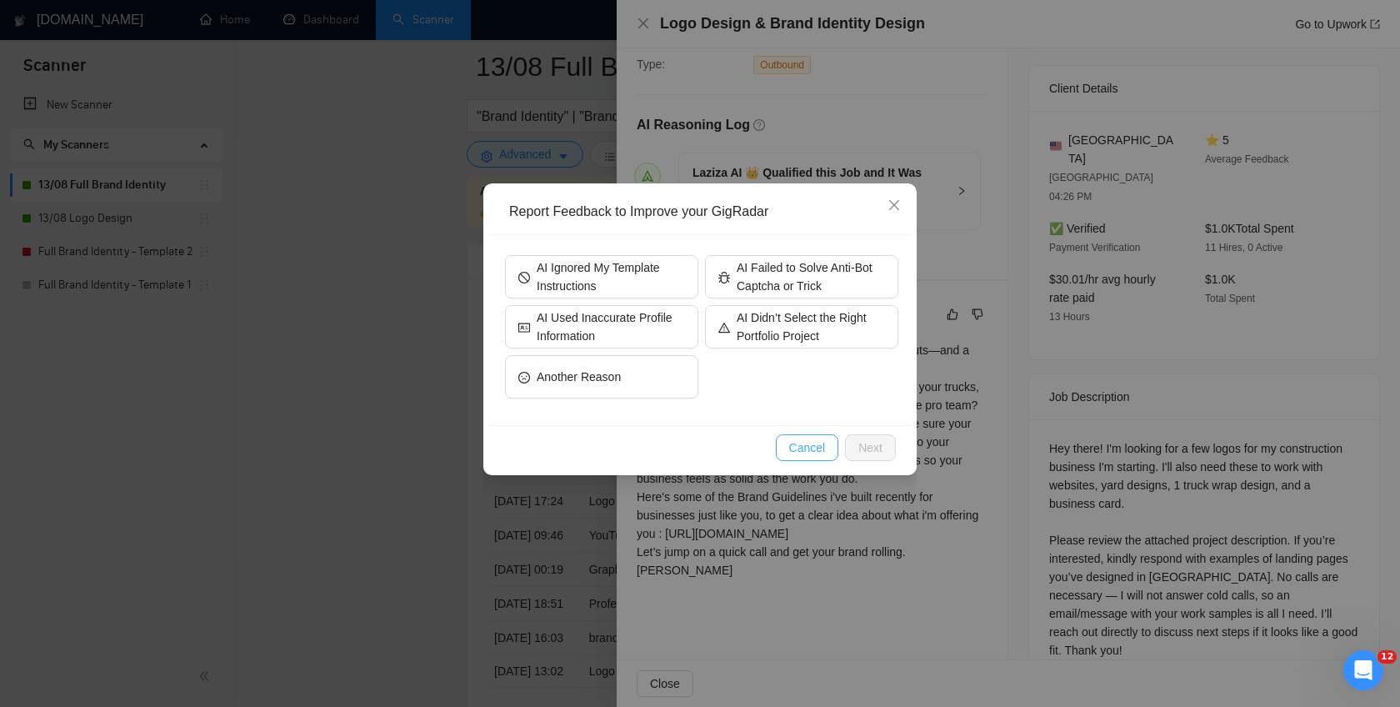
click at [810, 449] on span "Cancel" at bounding box center [807, 447] width 37 height 18
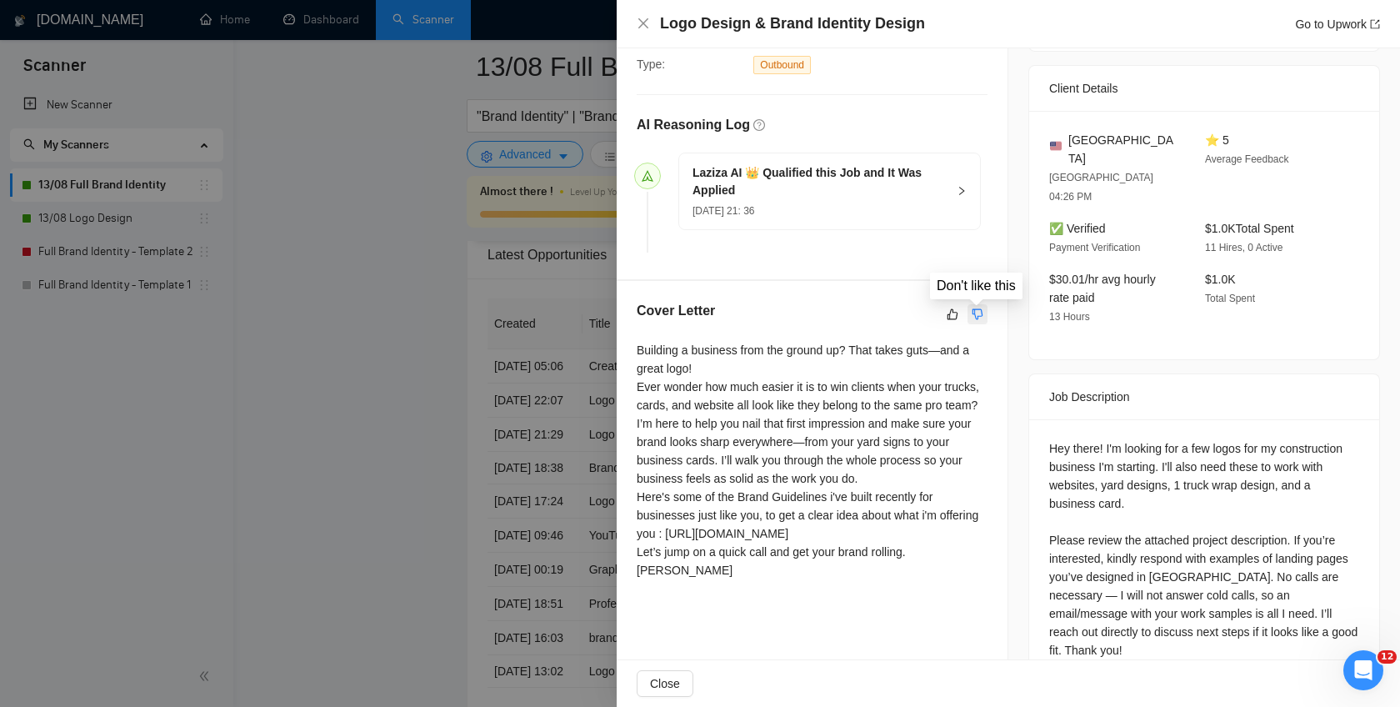
click at [978, 310] on icon "dislike" at bounding box center [978, 314] width 12 height 13
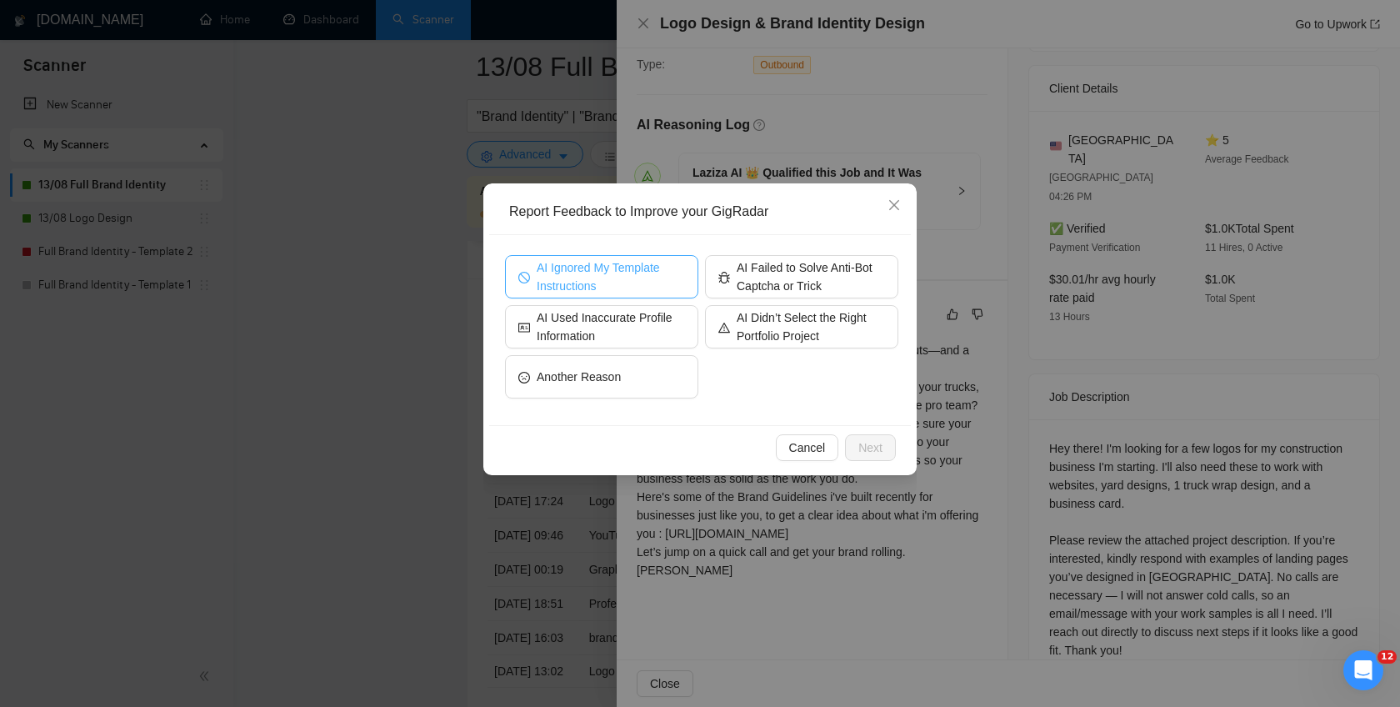
click at [634, 280] on span "AI Ignored My Template Instructions" at bounding box center [611, 276] width 148 height 37
click at [883, 444] on button "Next" at bounding box center [870, 447] width 51 height 27
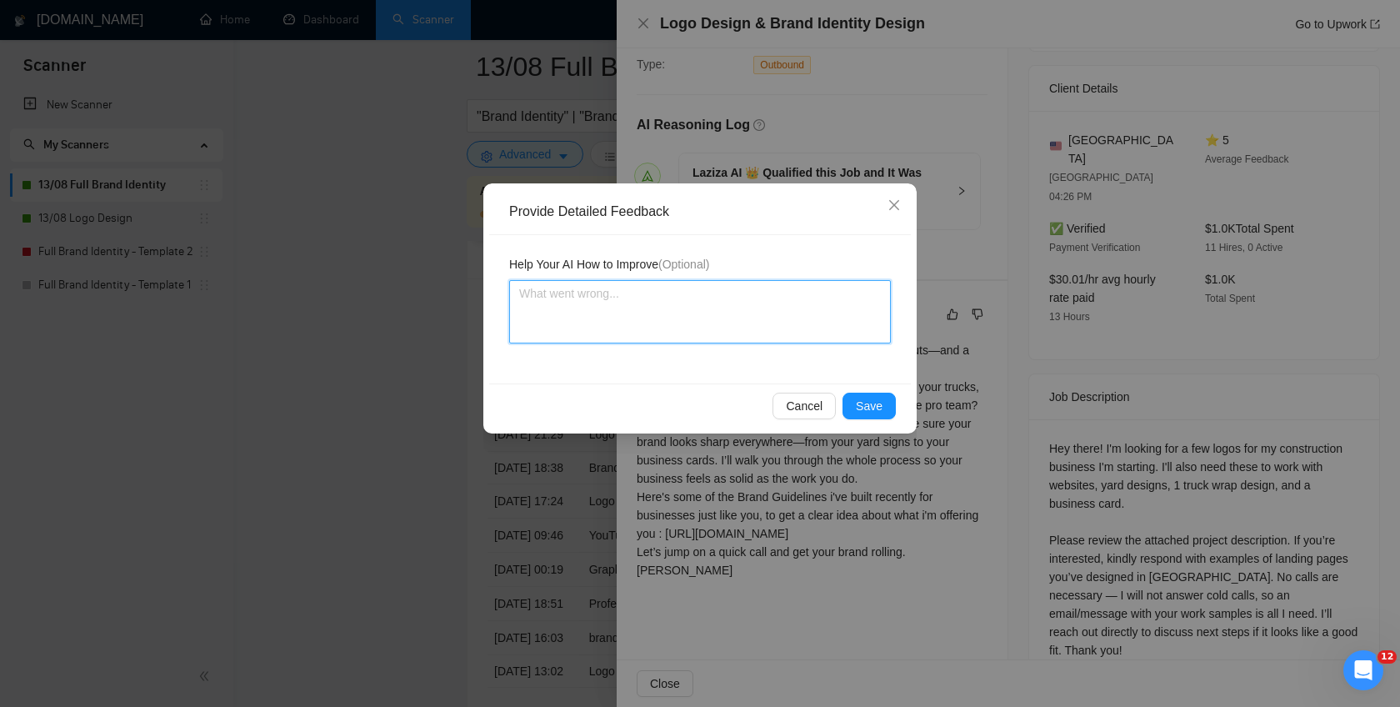
click at [767, 323] on textarea at bounding box center [700, 311] width 382 height 63
paste textarea "avoid inserting any ChatGPT style , Never use “—” aka em-dashes/long dashes or …"
type textarea "avoid inserting any ChatGPT style , Never use “—” aka em-dashes/long dashes or …"
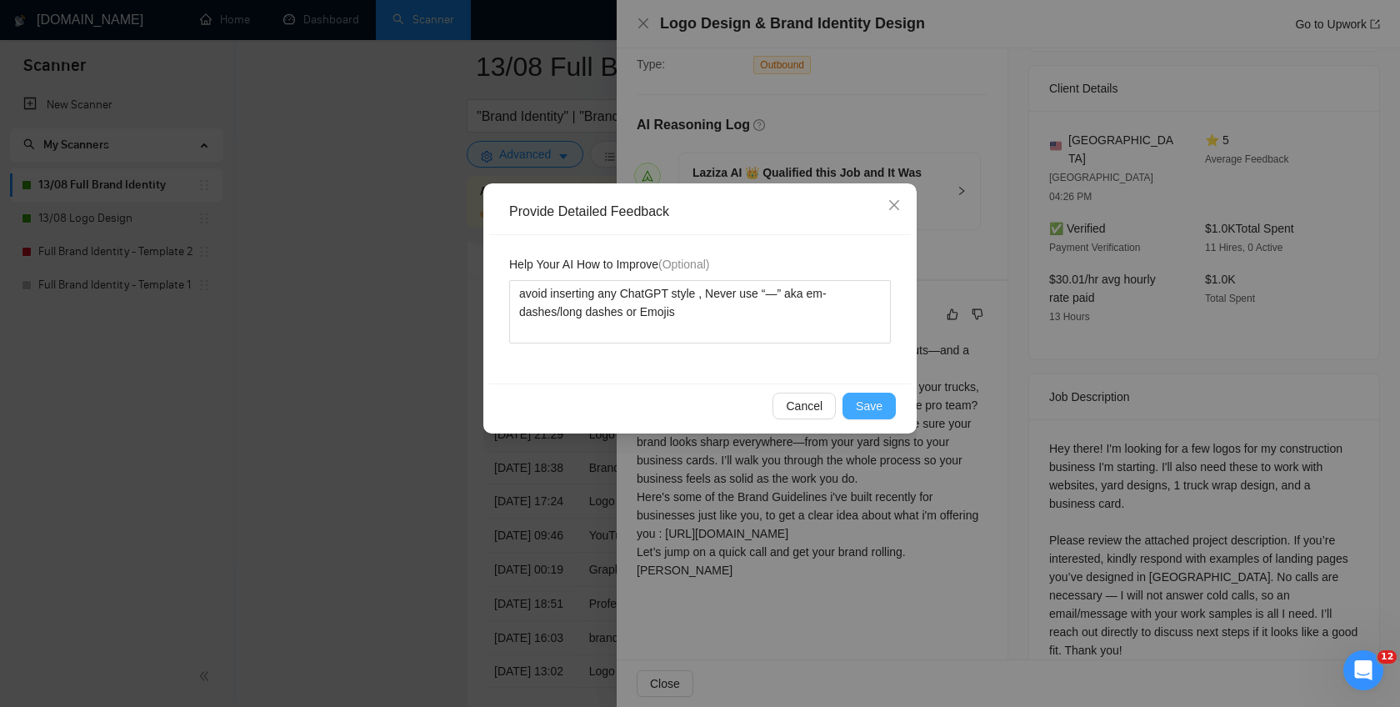
click at [871, 399] on span "Save" at bounding box center [869, 406] width 27 height 18
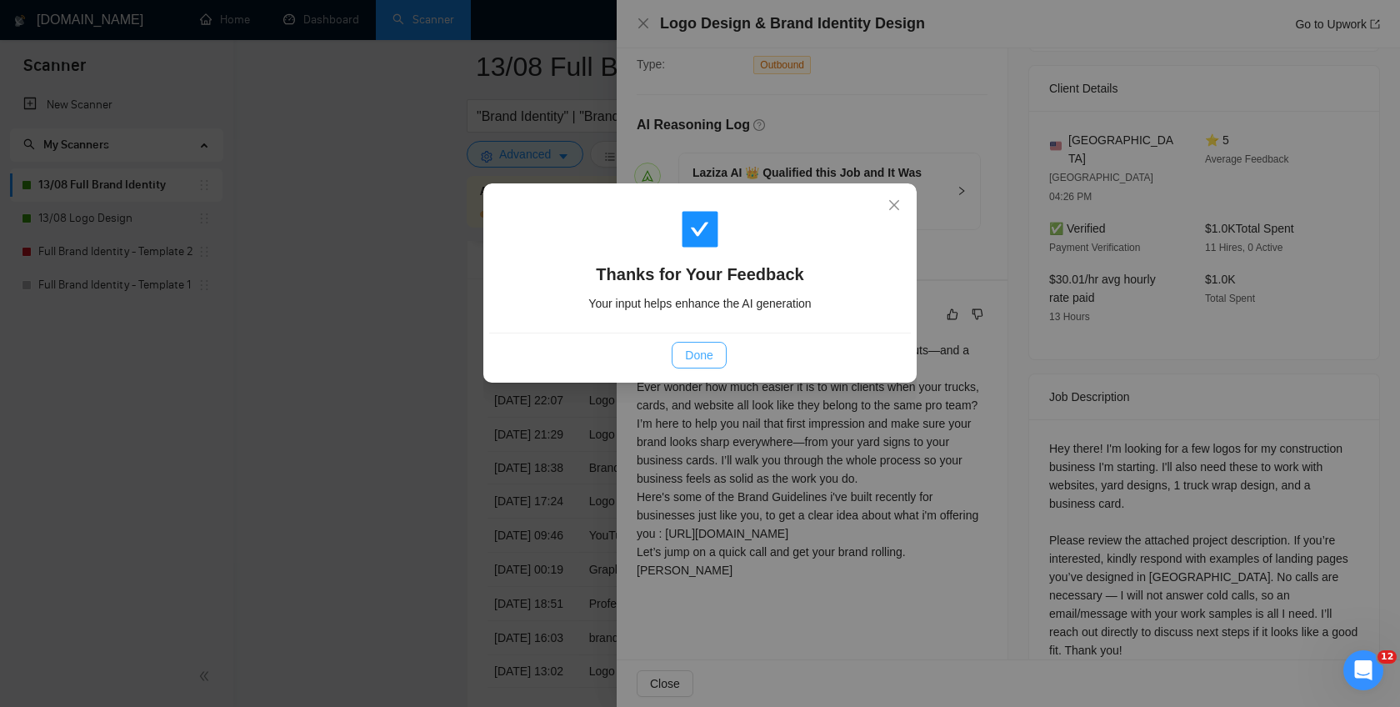
click at [711, 358] on span "Done" at bounding box center [699, 355] width 28 height 18
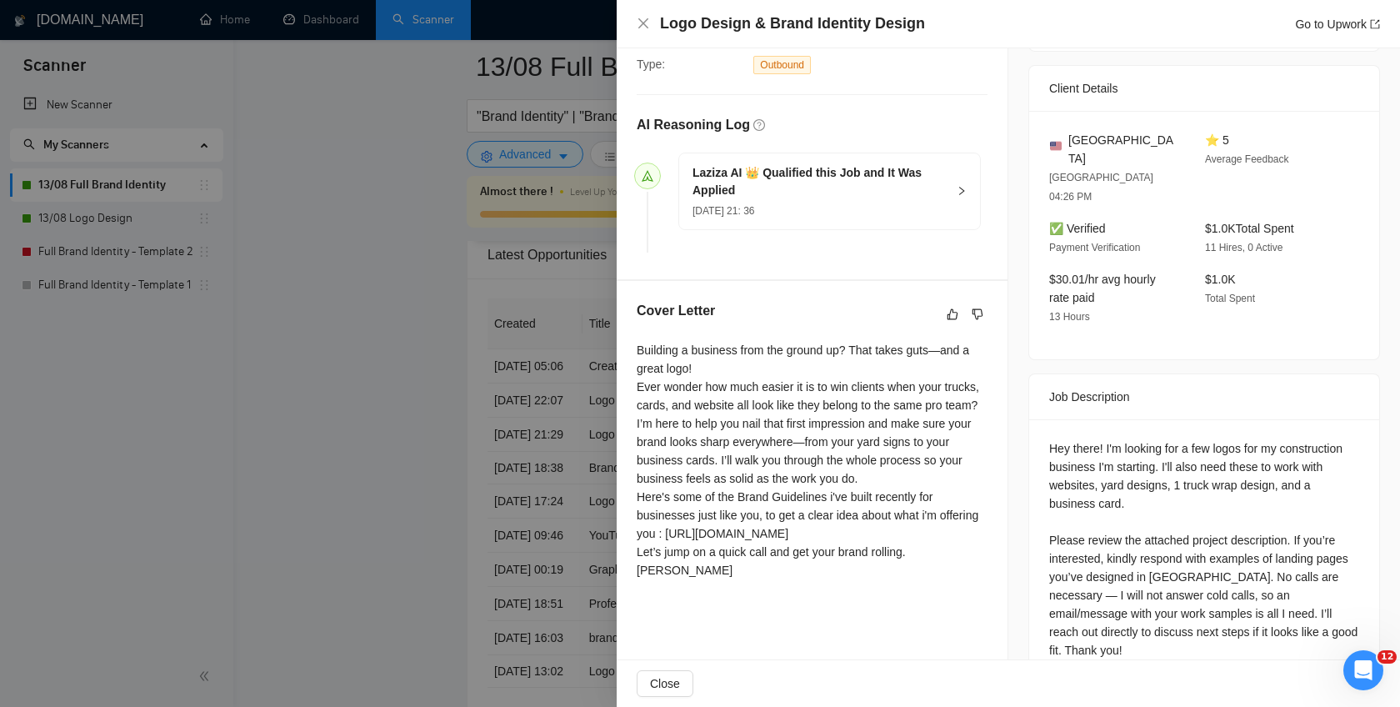
click at [444, 418] on div at bounding box center [700, 353] width 1400 height 707
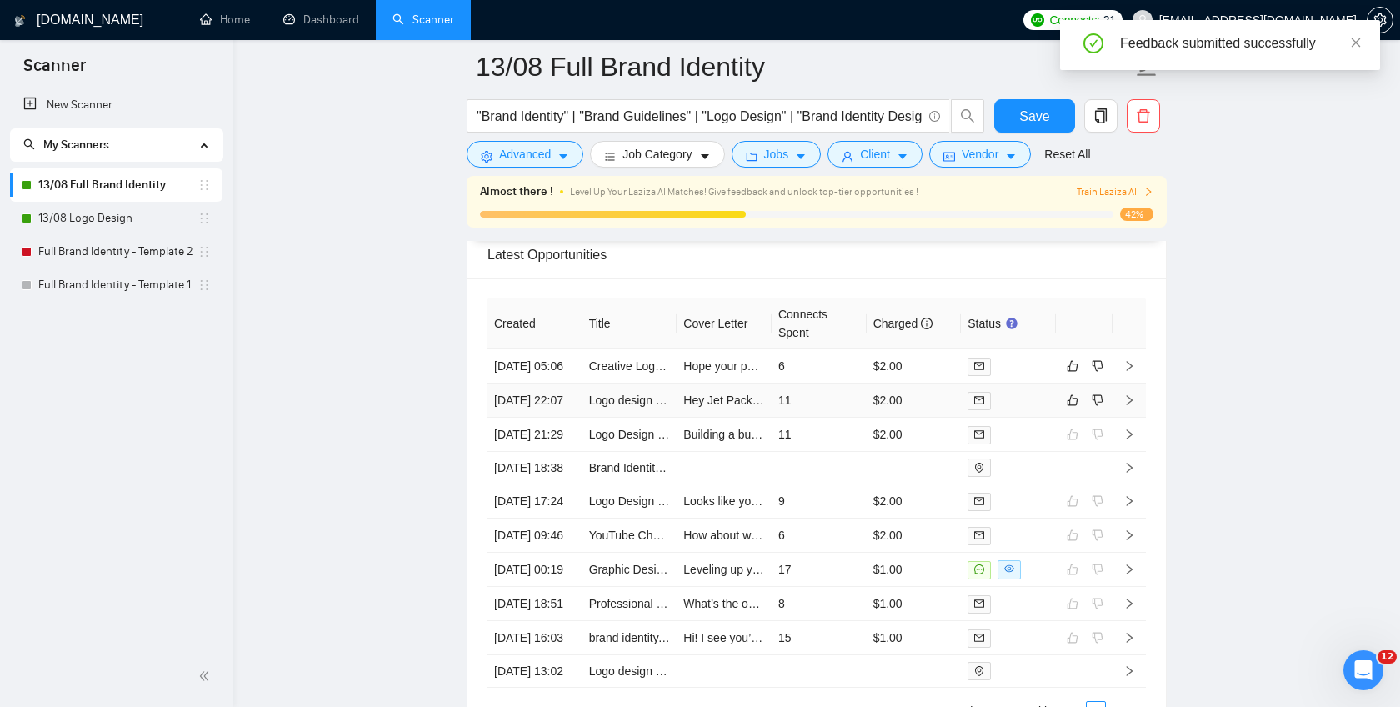
click at [1130, 405] on icon "right" at bounding box center [1130, 400] width 6 height 10
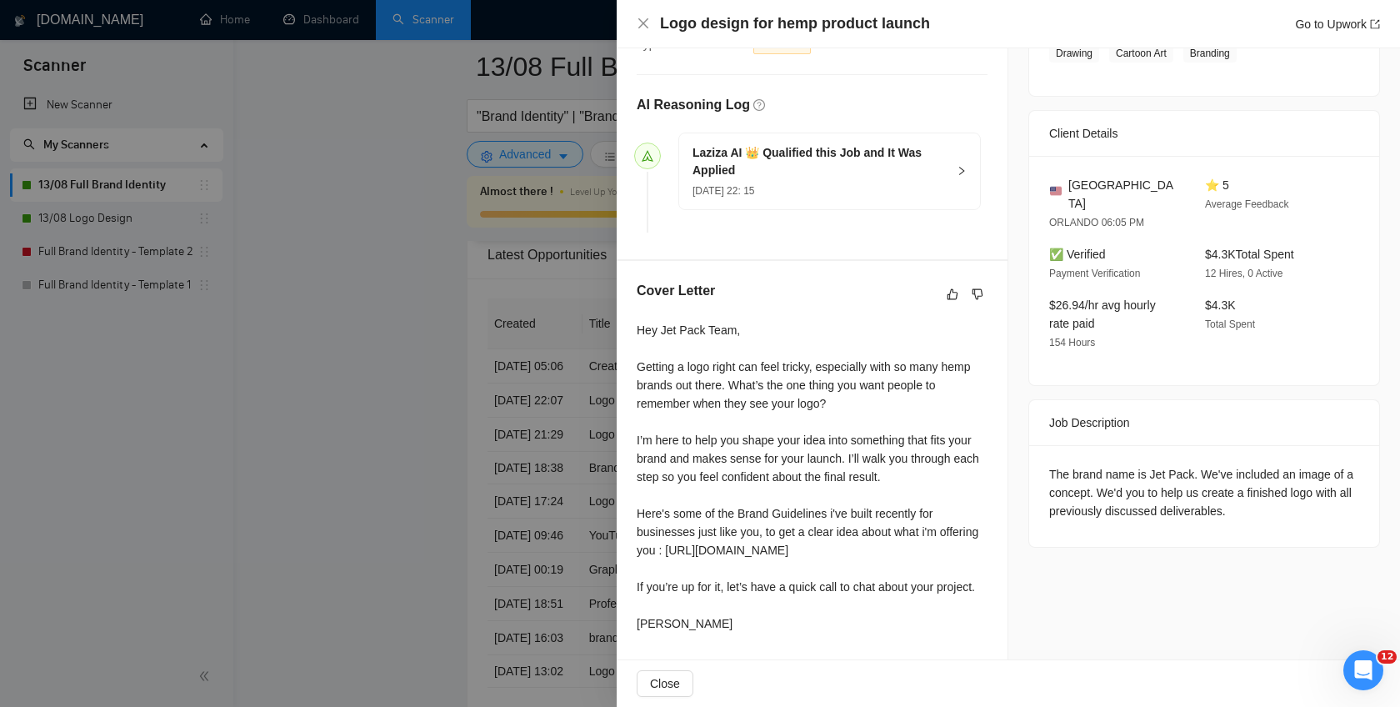
scroll to position [393, 0]
click at [949, 288] on icon "like" at bounding box center [953, 294] width 12 height 13
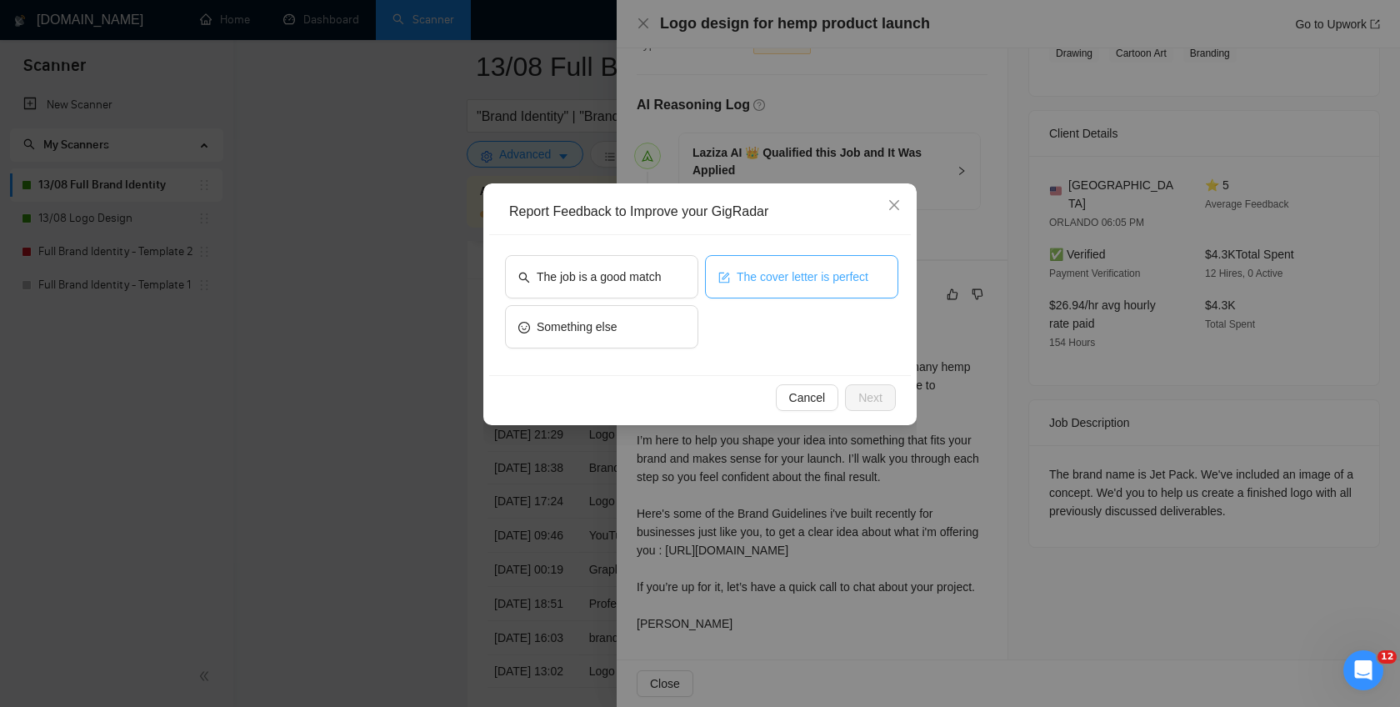
click at [757, 280] on span "The cover letter is perfect" at bounding box center [803, 277] width 132 height 18
click at [874, 401] on span "Next" at bounding box center [871, 397] width 24 height 18
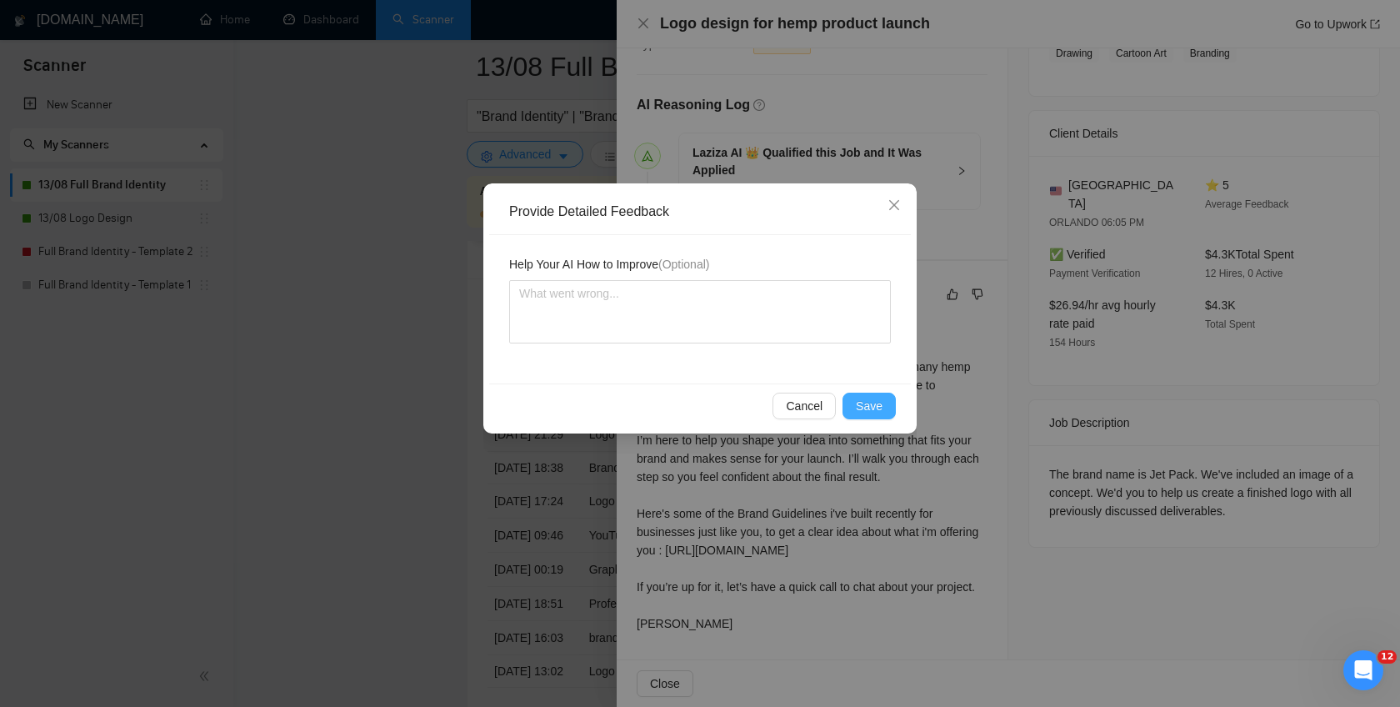
click at [873, 403] on span "Save" at bounding box center [869, 406] width 27 height 18
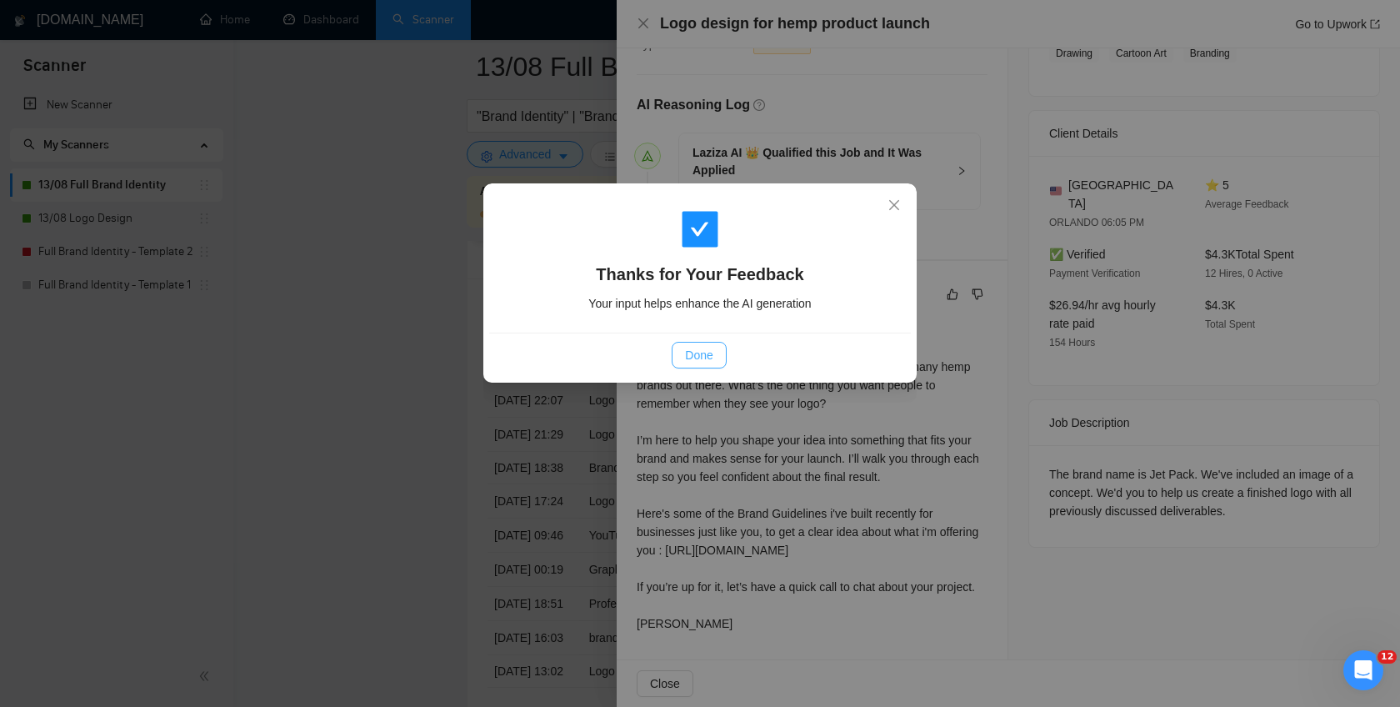
click at [708, 361] on span "Done" at bounding box center [699, 355] width 28 height 18
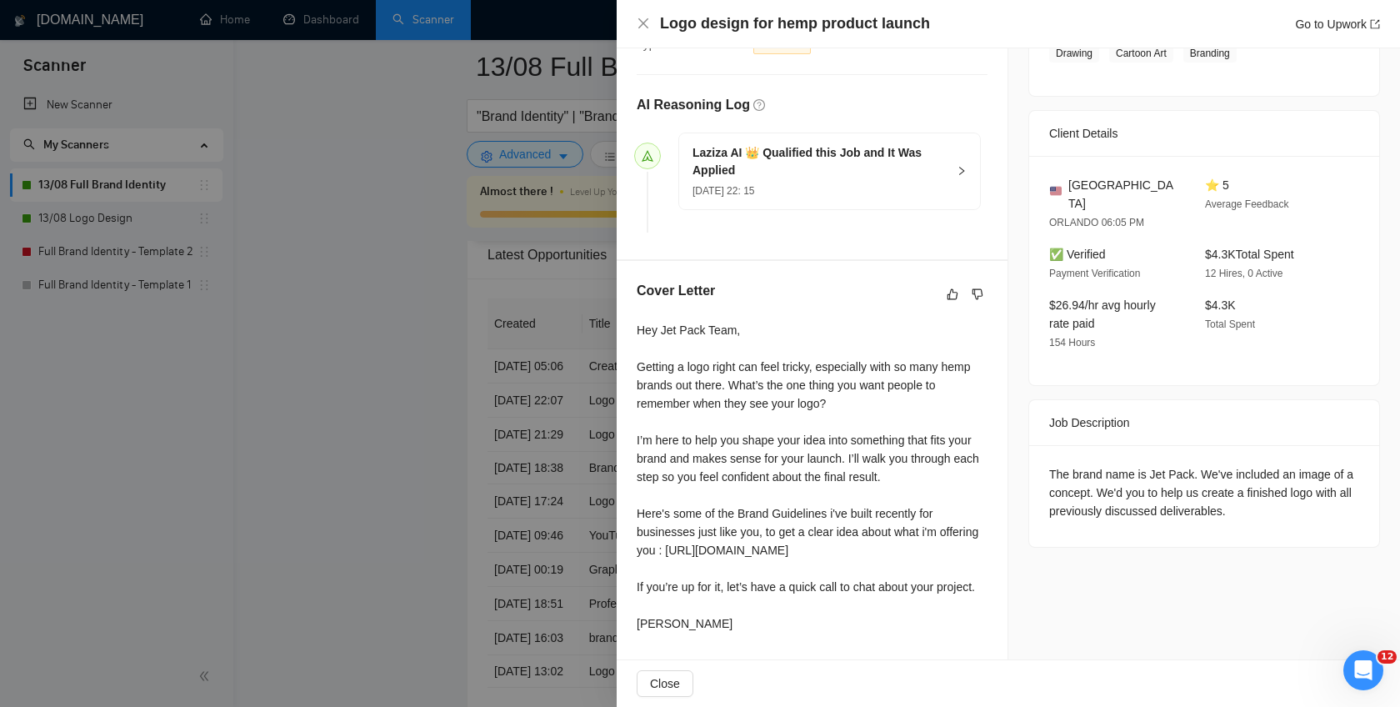
click at [458, 363] on div at bounding box center [700, 353] width 1400 height 707
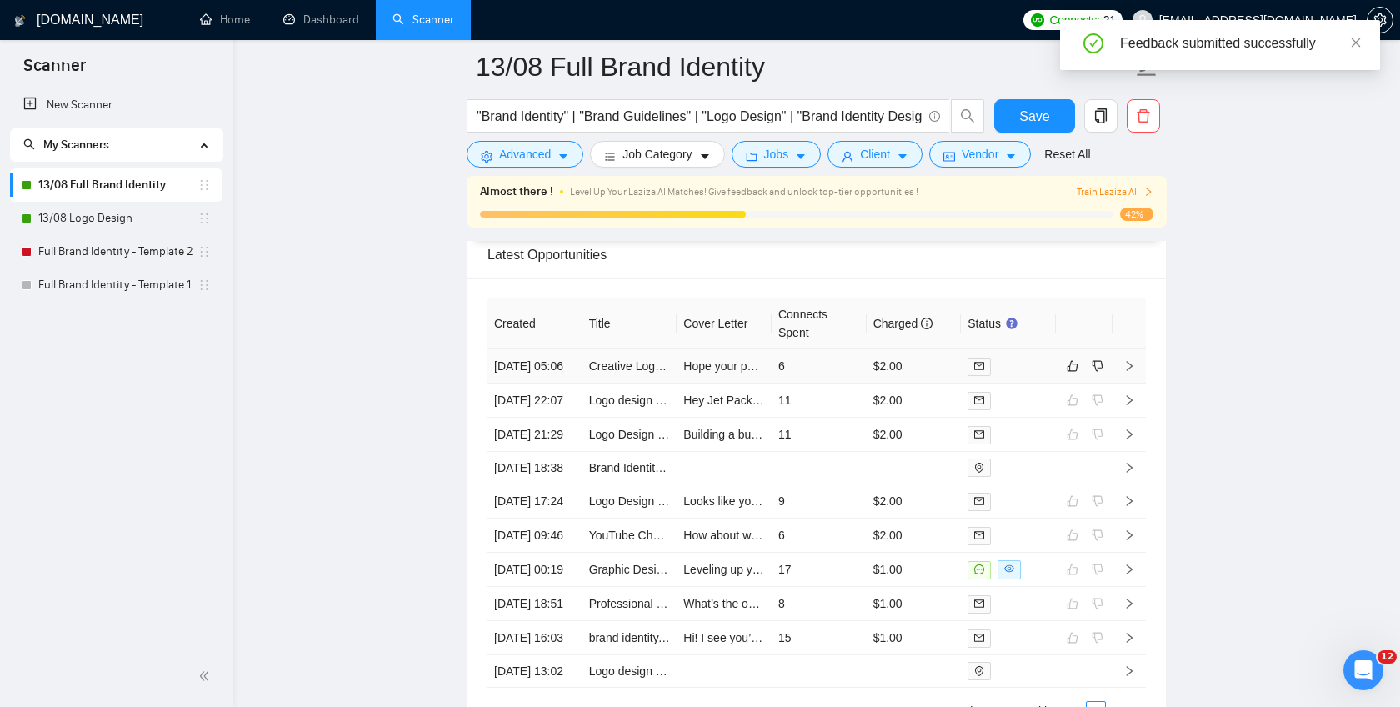
click at [1131, 371] on icon "right" at bounding box center [1130, 366] width 12 height 12
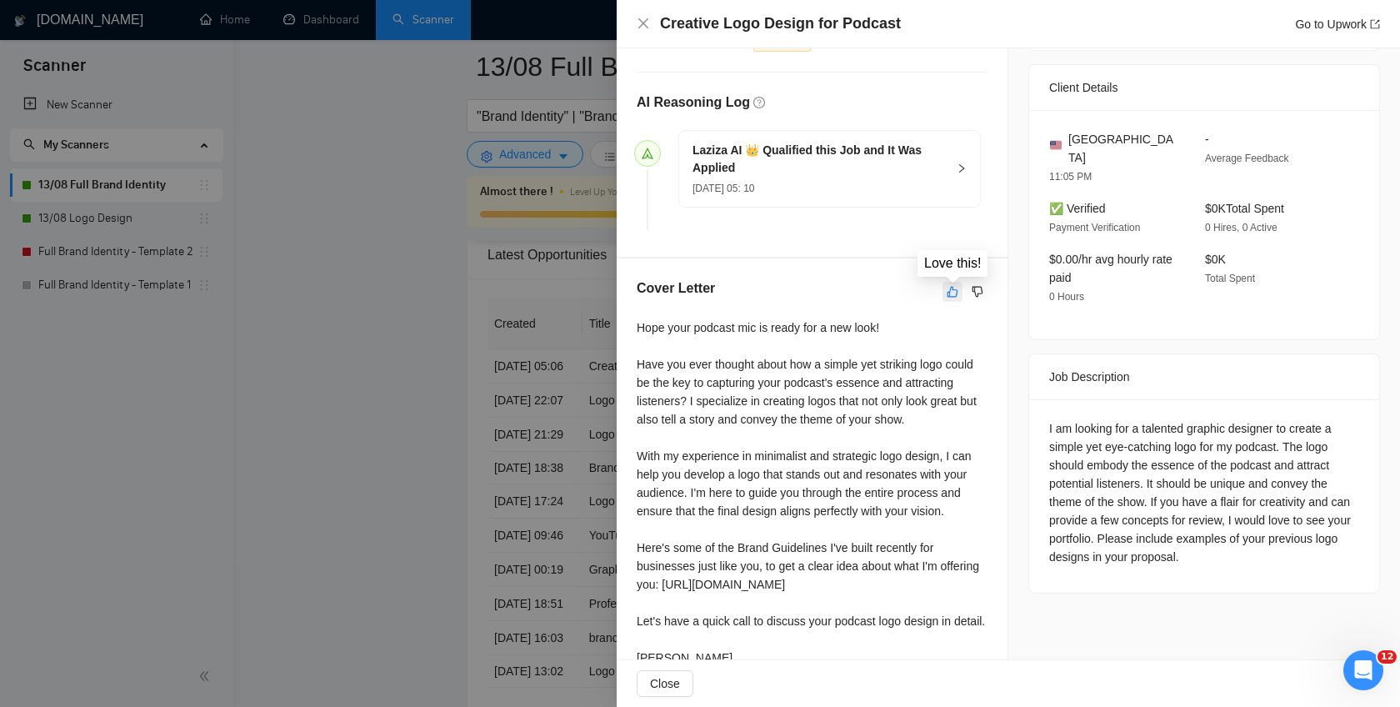
click at [949, 285] on icon "like" at bounding box center [953, 291] width 12 height 13
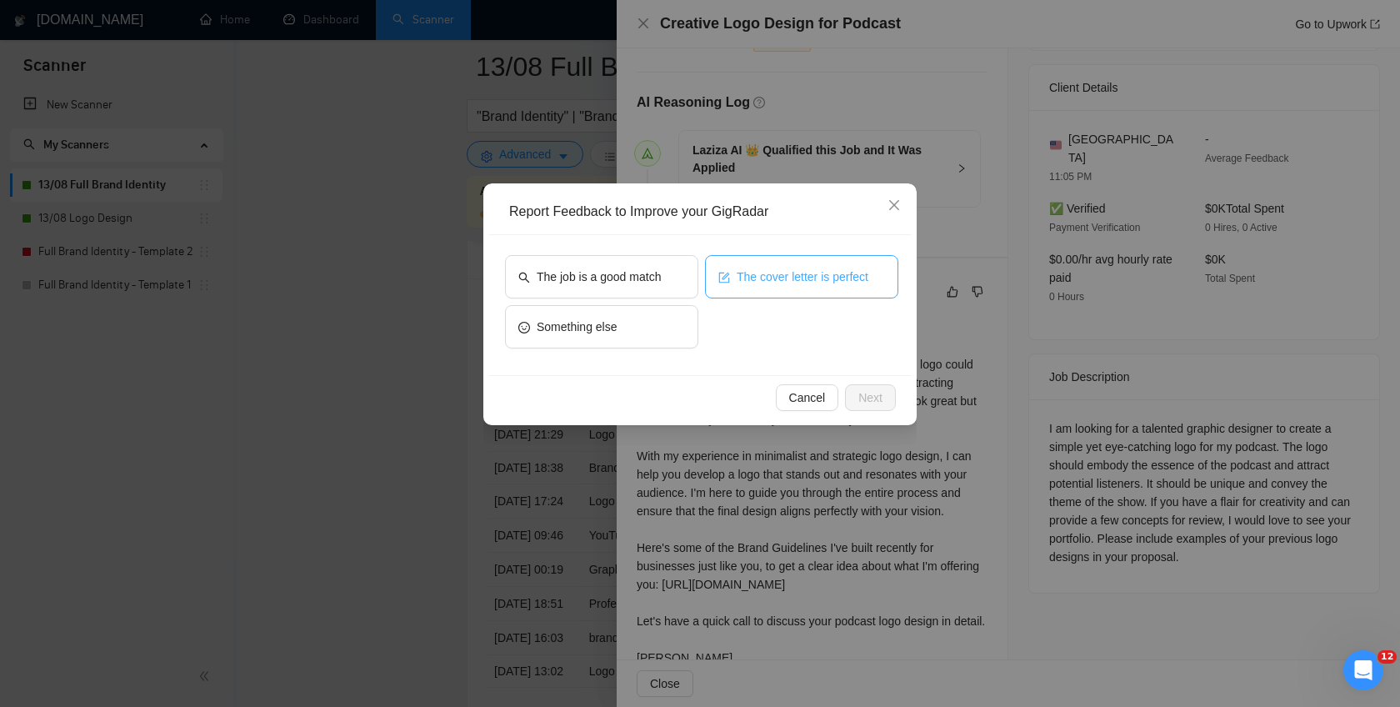
click at [762, 287] on button "The cover letter is perfect" at bounding box center [801, 276] width 193 height 43
click at [888, 404] on button "Next" at bounding box center [870, 397] width 51 height 27
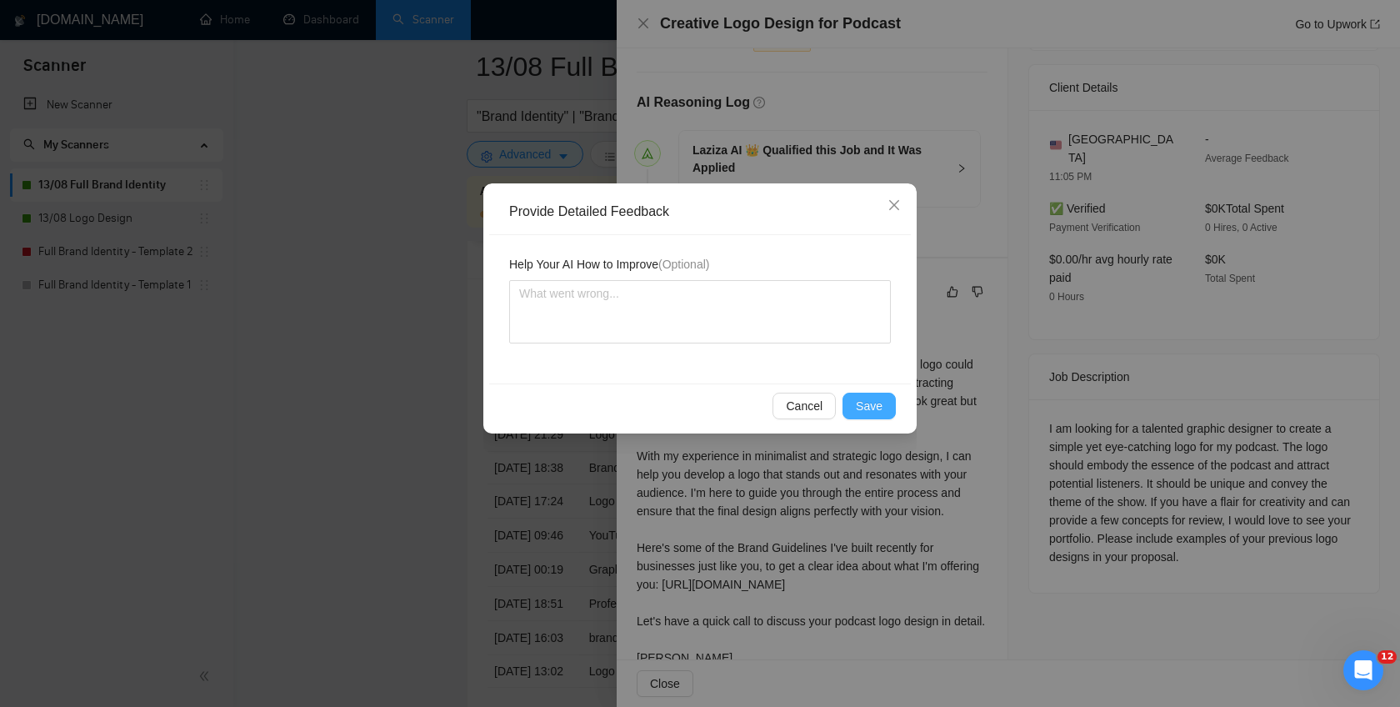
click at [874, 399] on span "Save" at bounding box center [869, 406] width 27 height 18
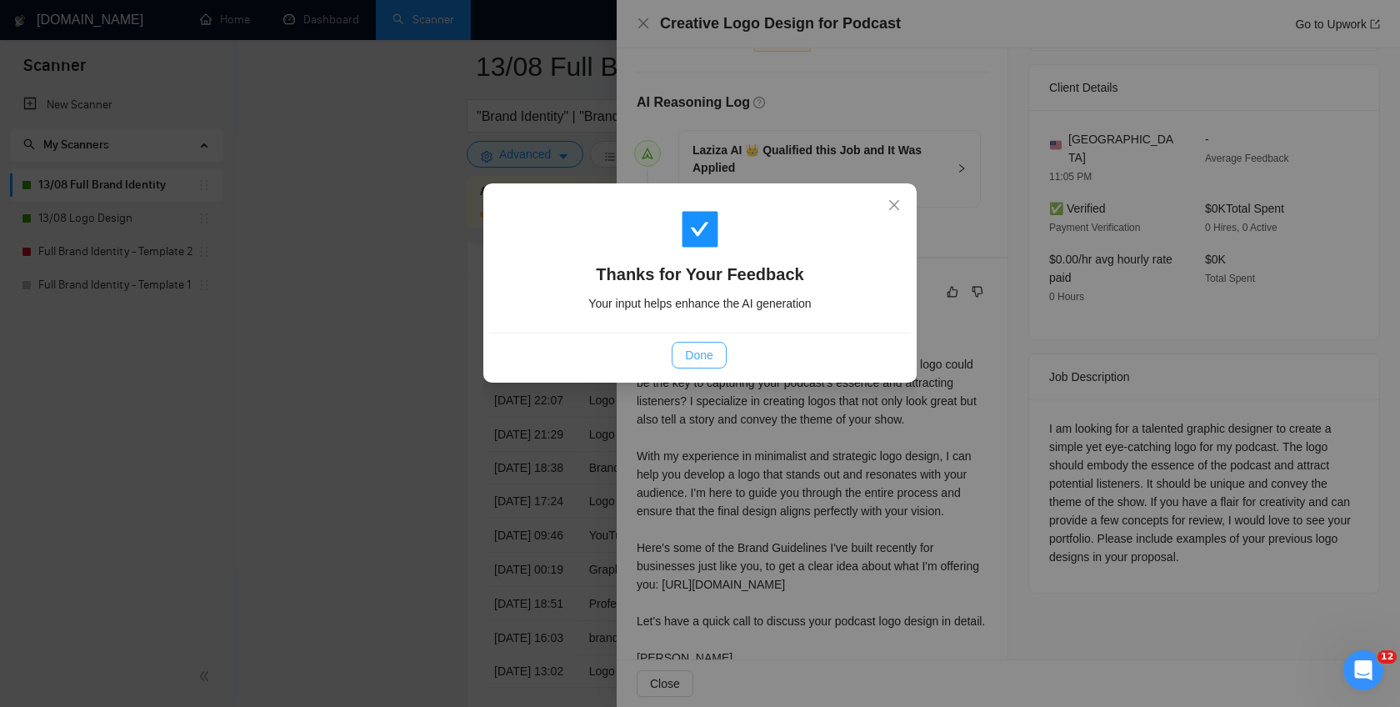
click at [704, 358] on span "Done" at bounding box center [699, 355] width 28 height 18
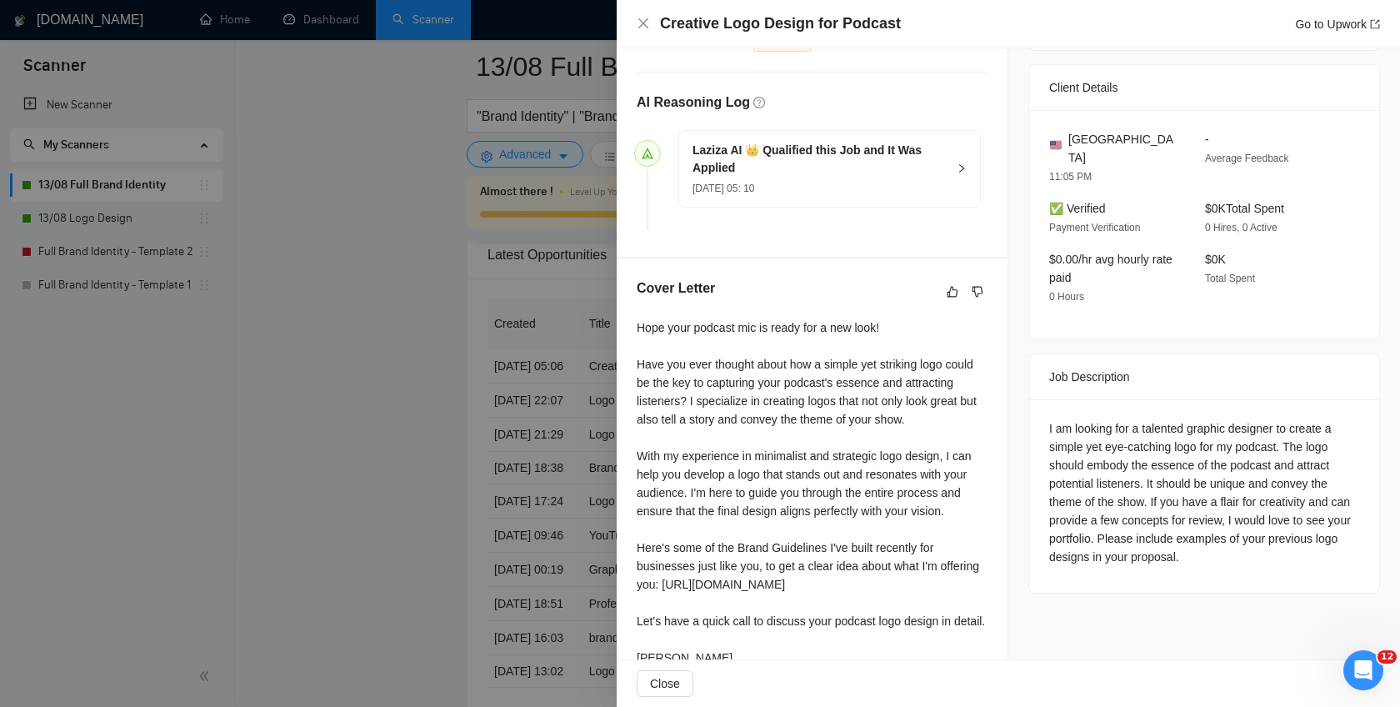
click at [444, 338] on div at bounding box center [700, 353] width 1400 height 707
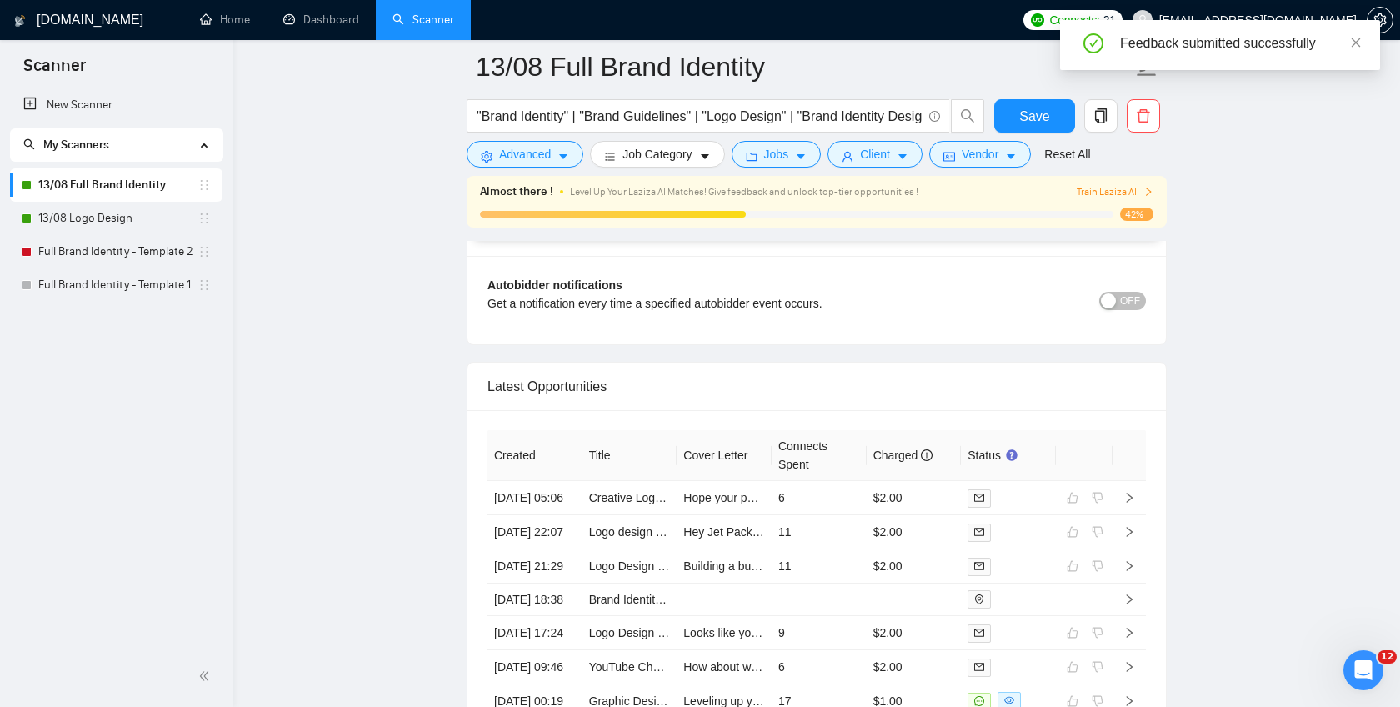
scroll to position [3961, 0]
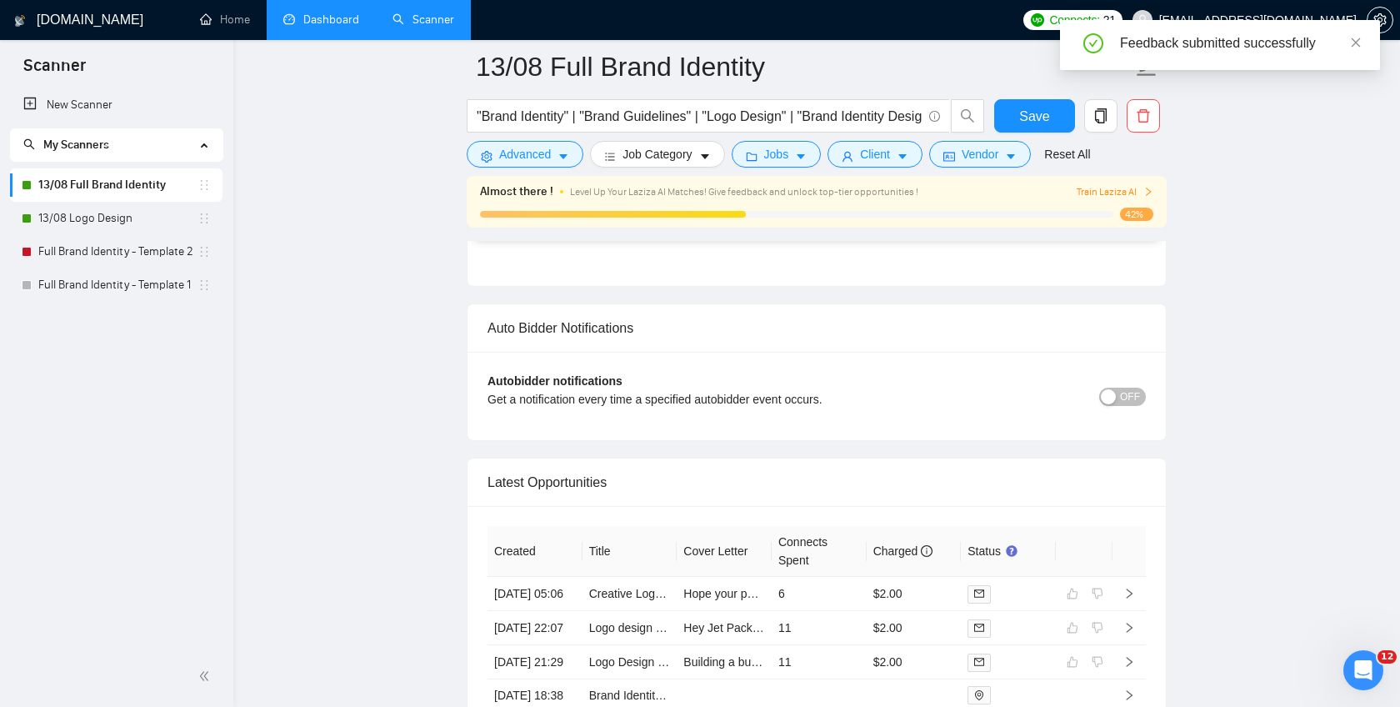
click at [308, 21] on link "Dashboard" at bounding box center [321, 20] width 76 height 14
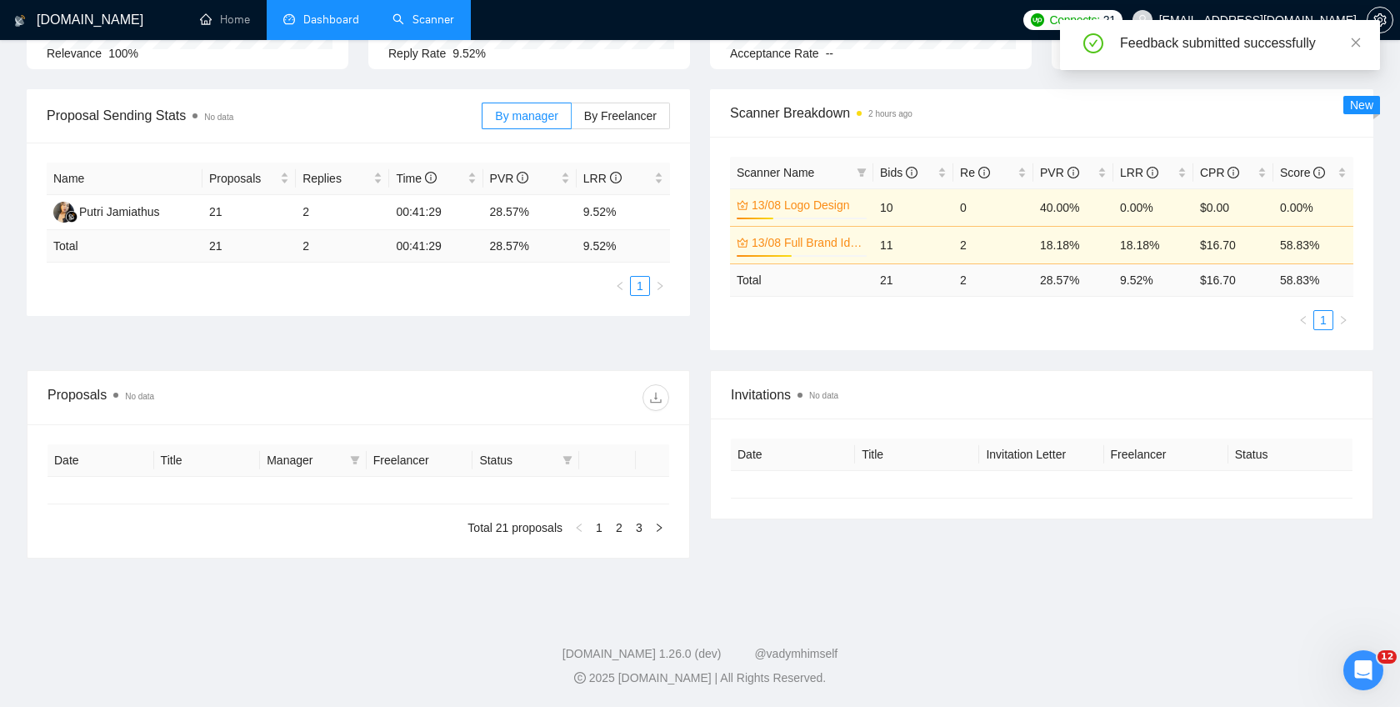
type input "2025-07-20"
type input "2025-08-19"
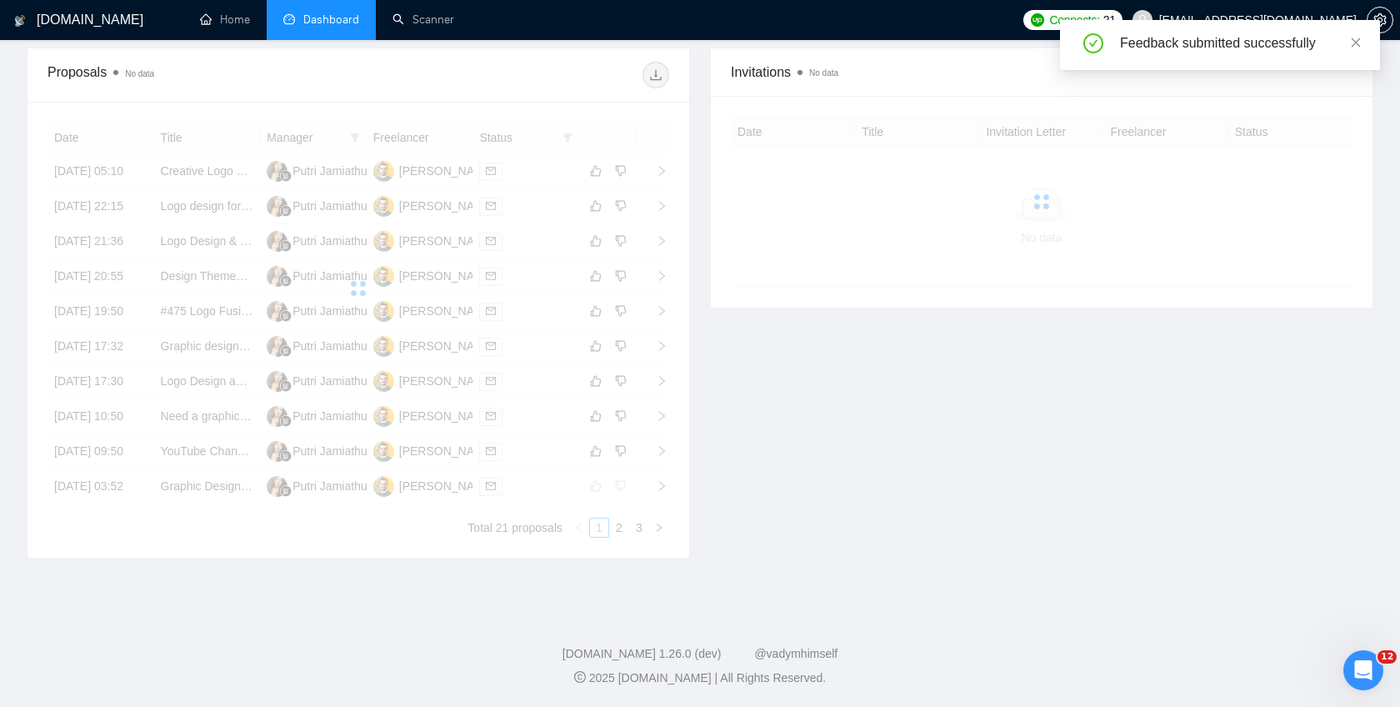
scroll to position [204, 0]
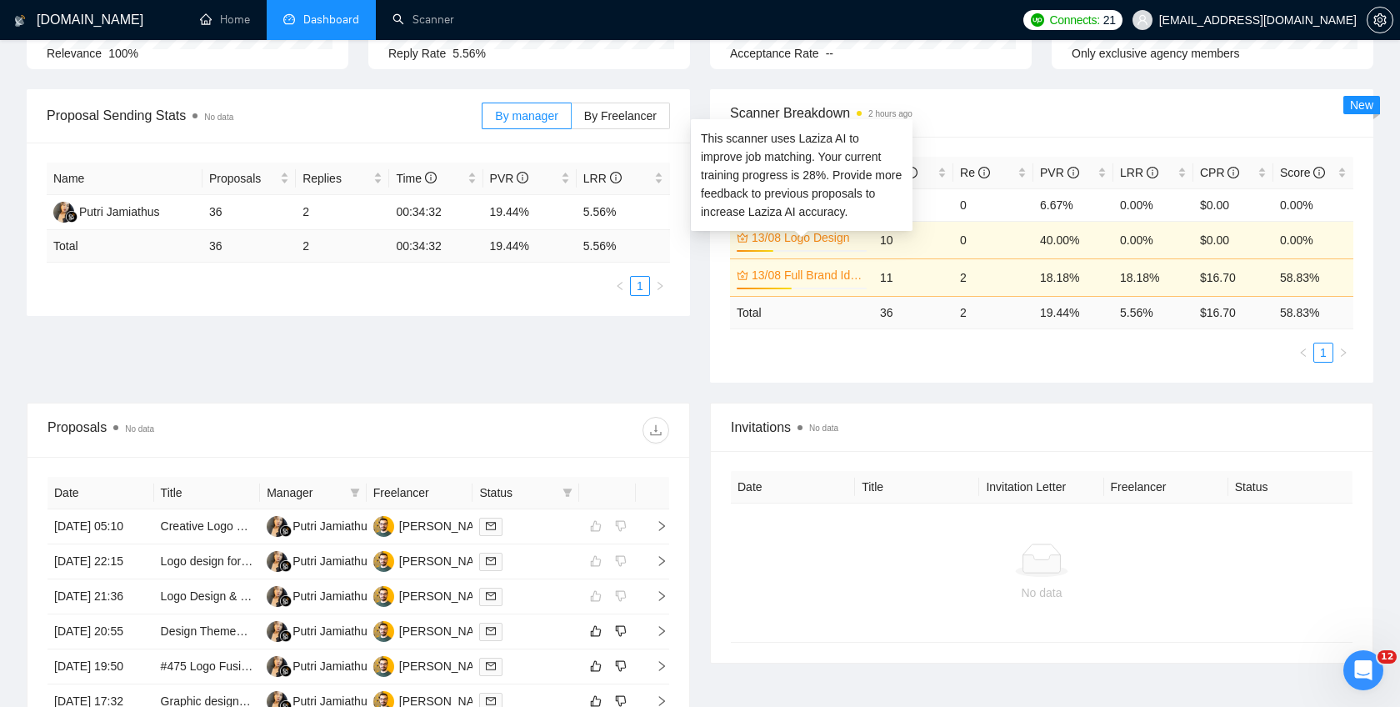
click at [804, 236] on link "13/08 Logo Design" at bounding box center [808, 237] width 112 height 18
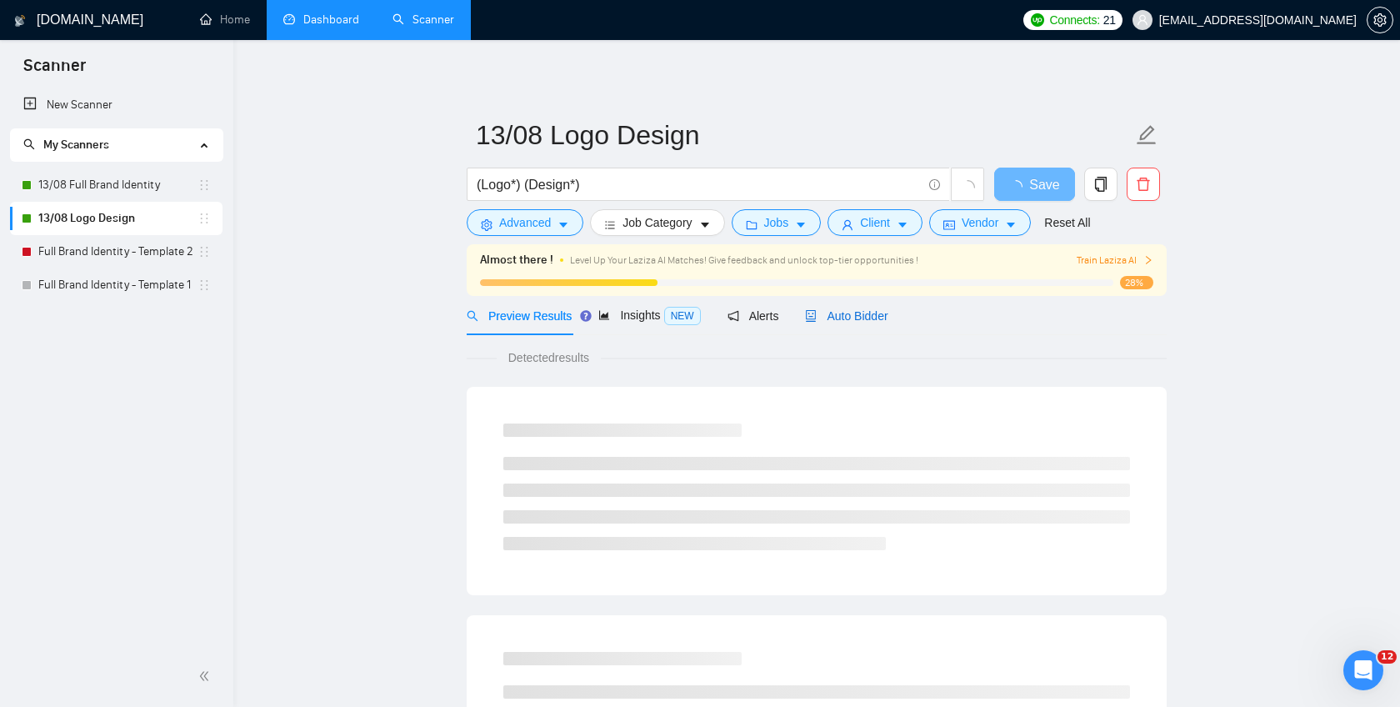
click at [845, 315] on span "Auto Bidder" at bounding box center [846, 315] width 83 height 13
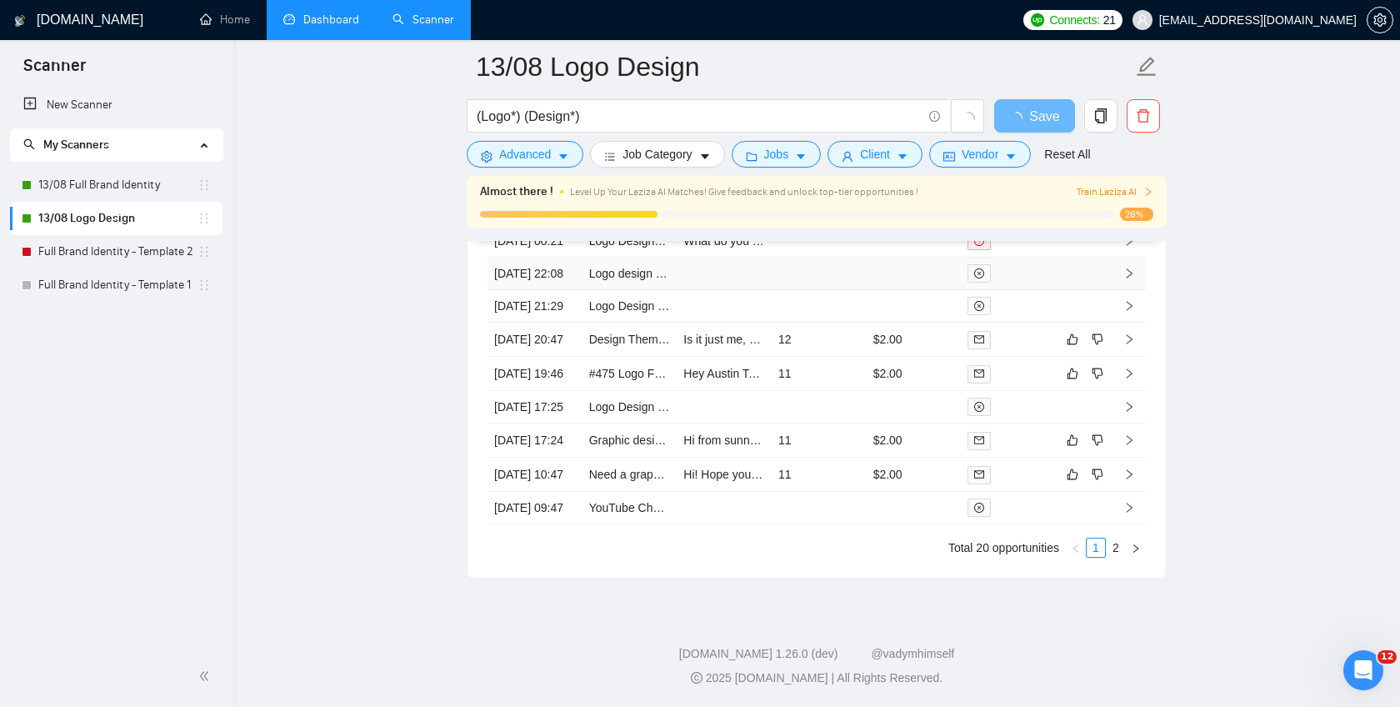
scroll to position [4223, 0]
click at [319, 27] on link "Dashboard" at bounding box center [321, 20] width 76 height 14
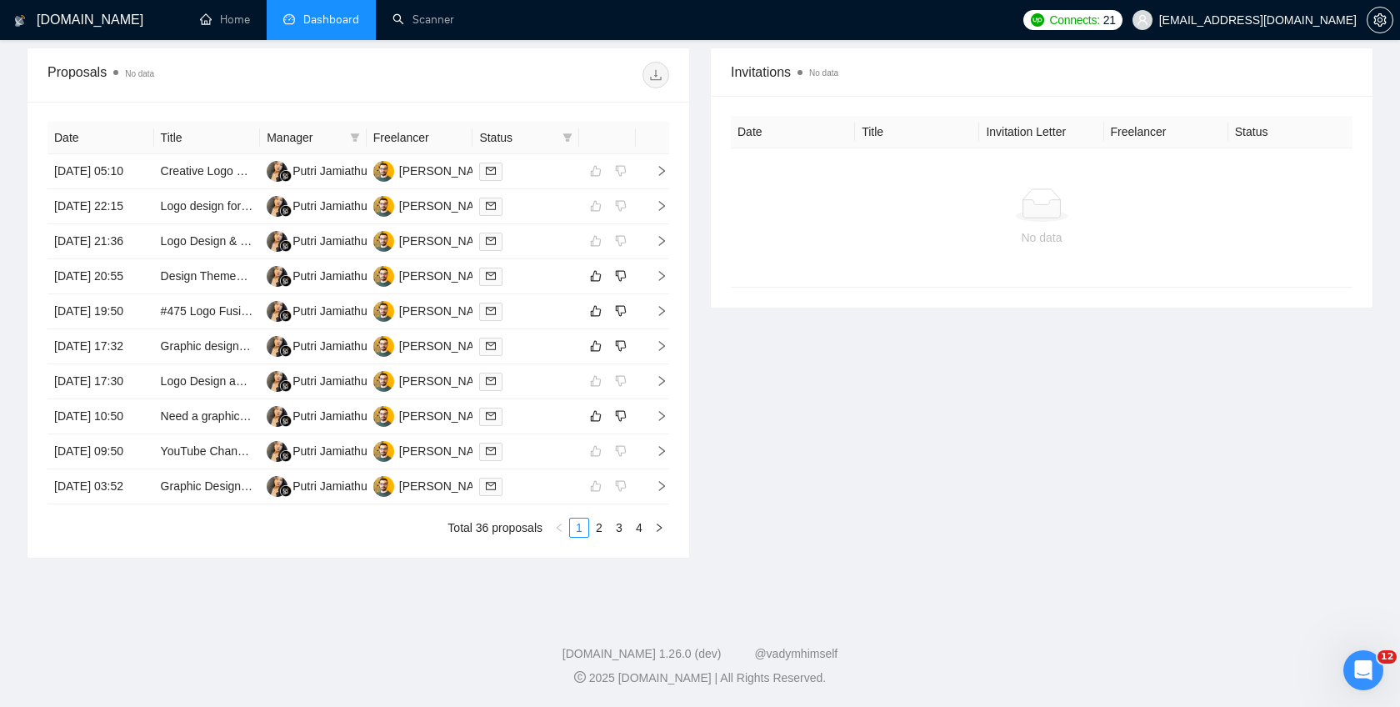
scroll to position [237, 0]
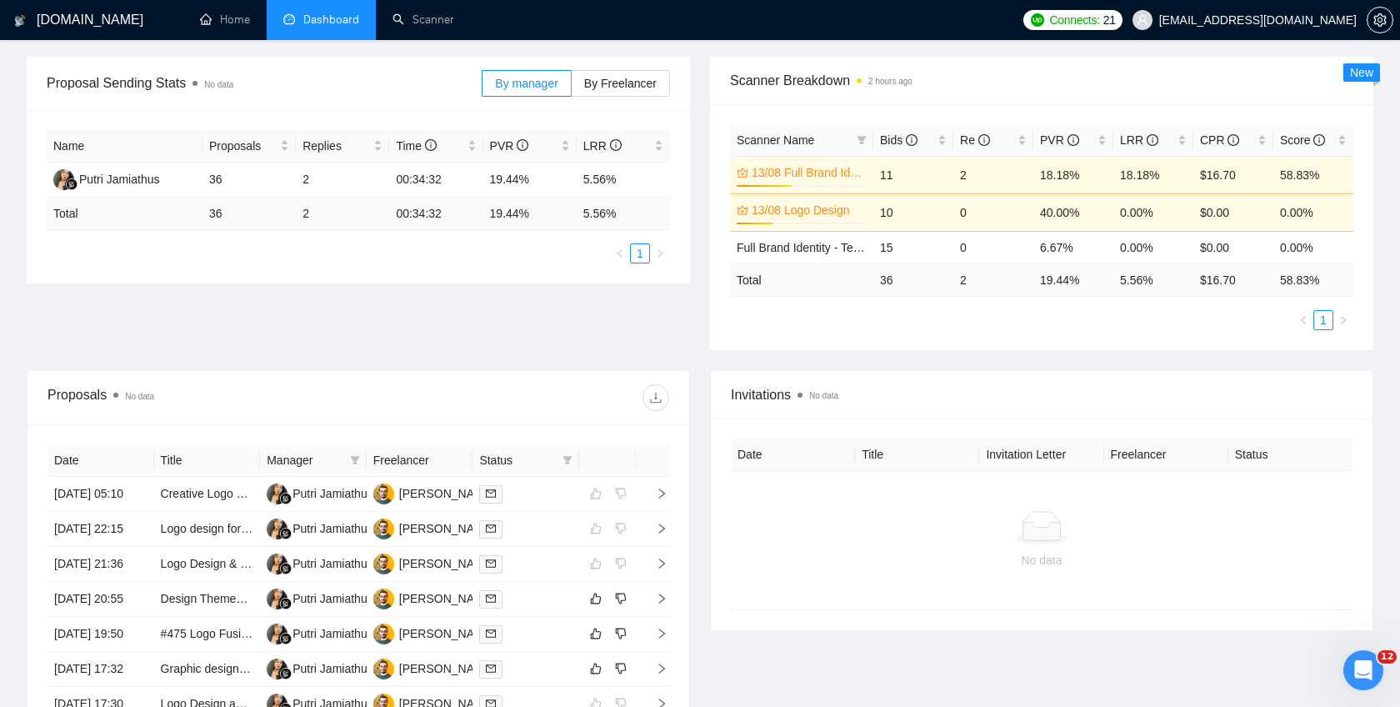
click at [1100, 17] on span "Connects:" at bounding box center [1075, 20] width 50 height 18
click at [321, 23] on span "Dashboard" at bounding box center [331, 20] width 56 height 14
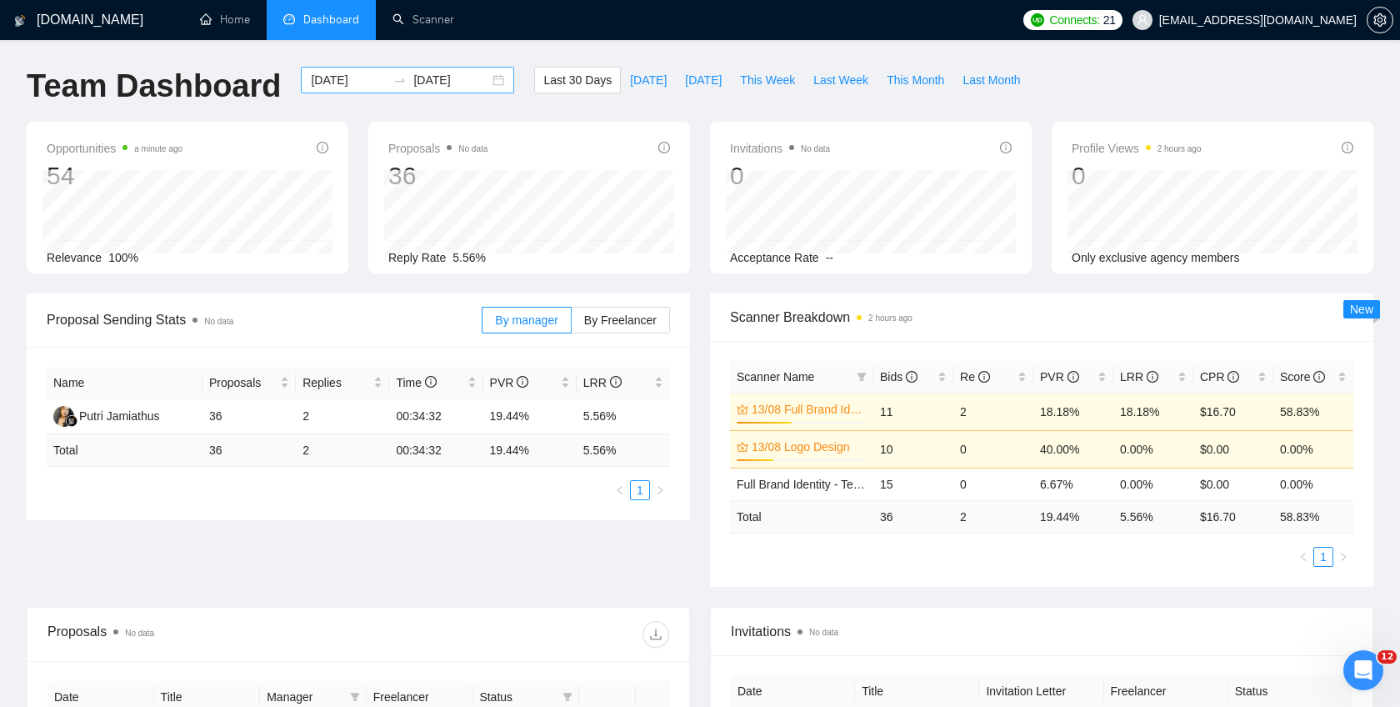
click at [356, 83] on input "2025-07-20" at bounding box center [349, 80] width 76 height 18
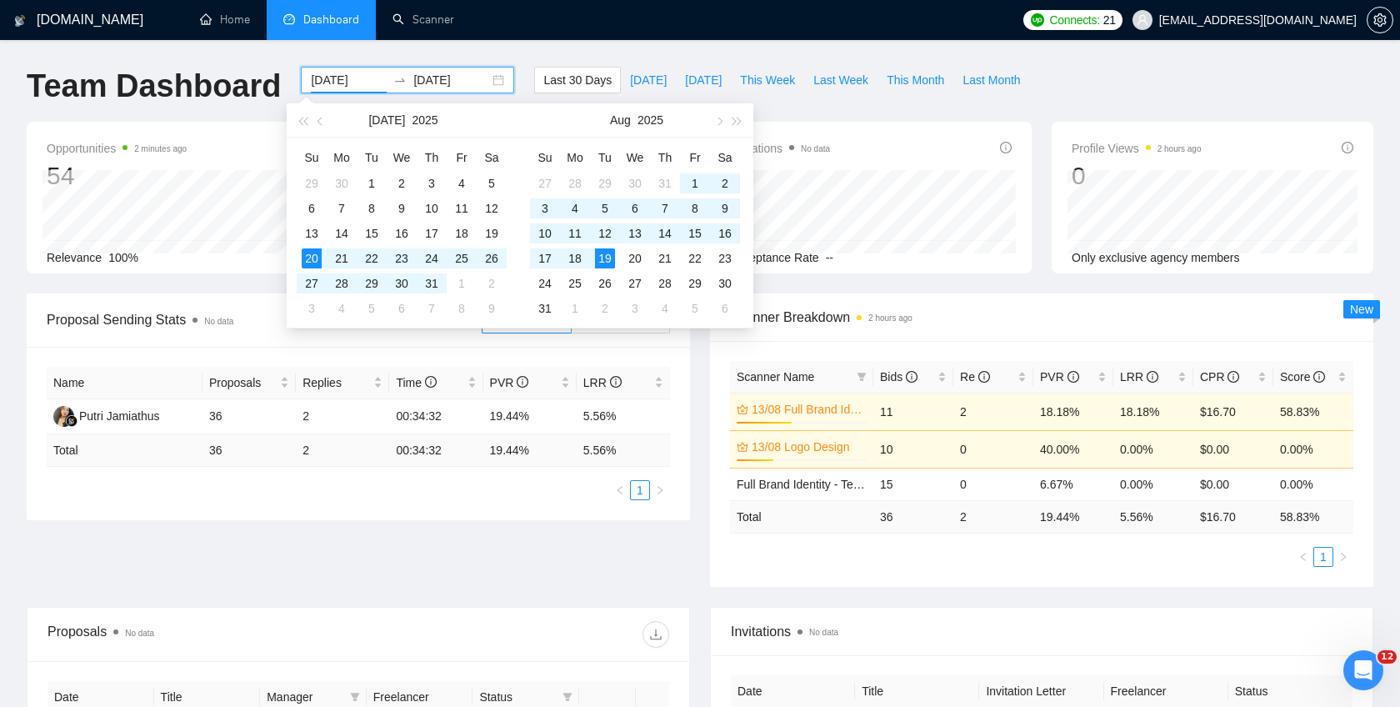
click at [578, 52] on div "GigRadar.io Home Dashboard Scanner Connects: 21 info@karimweb.com Team Dashboar…" at bounding box center [700, 633] width 1400 height 1266
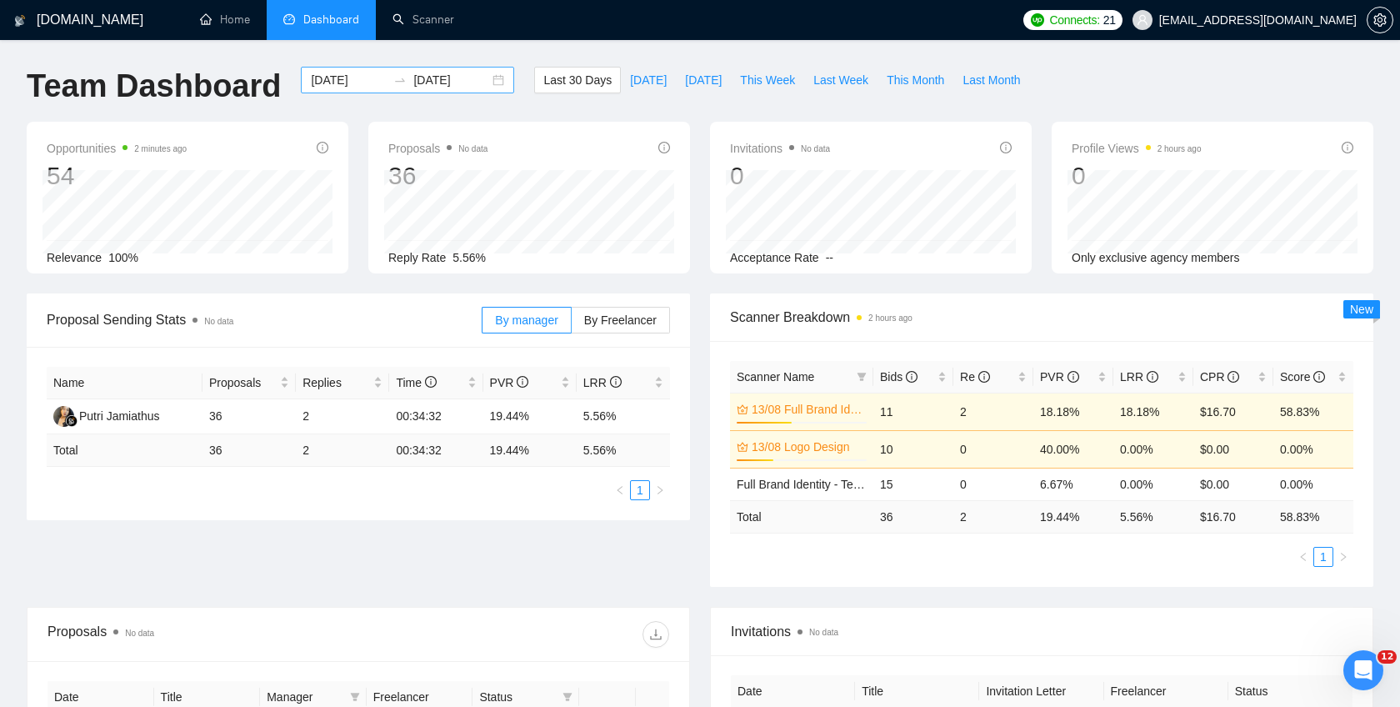
click at [333, 80] on input "2025-07-20" at bounding box center [349, 80] width 76 height 18
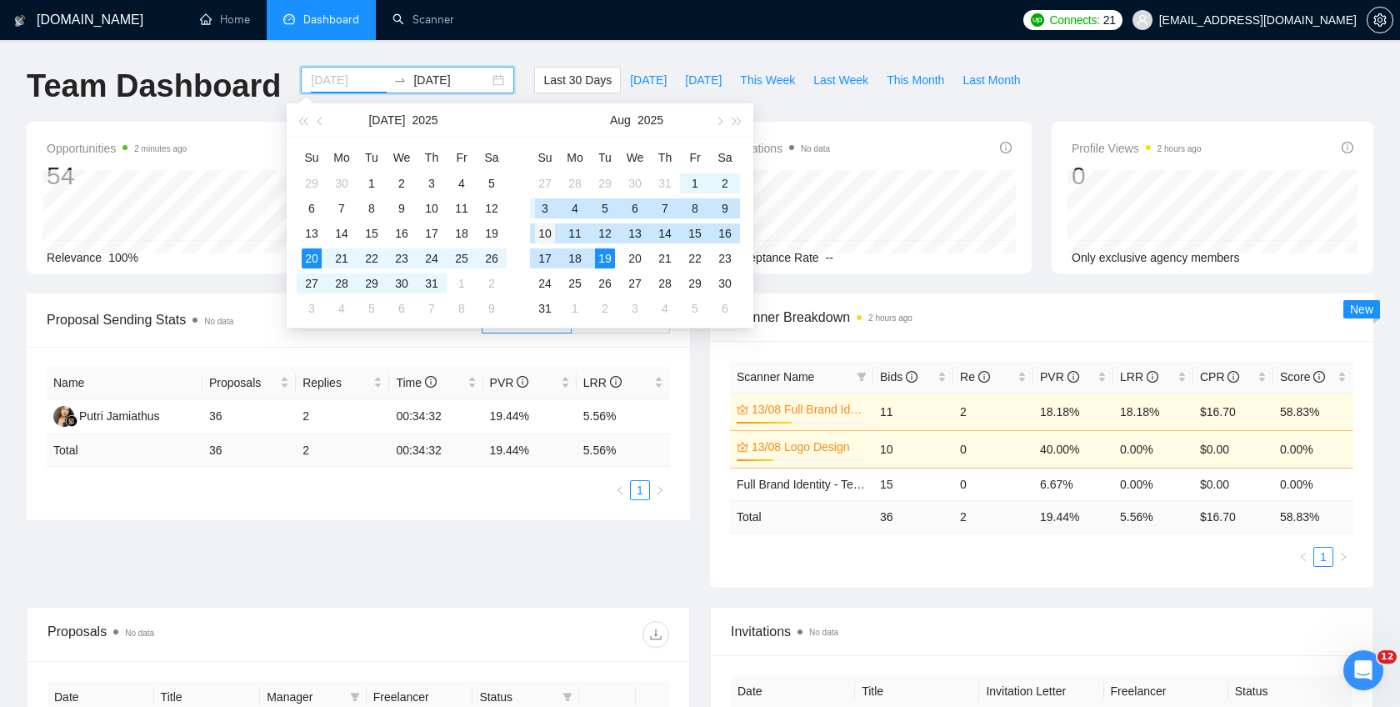
type input "[DATE]"
click at [543, 228] on div "10" at bounding box center [545, 233] width 20 height 20
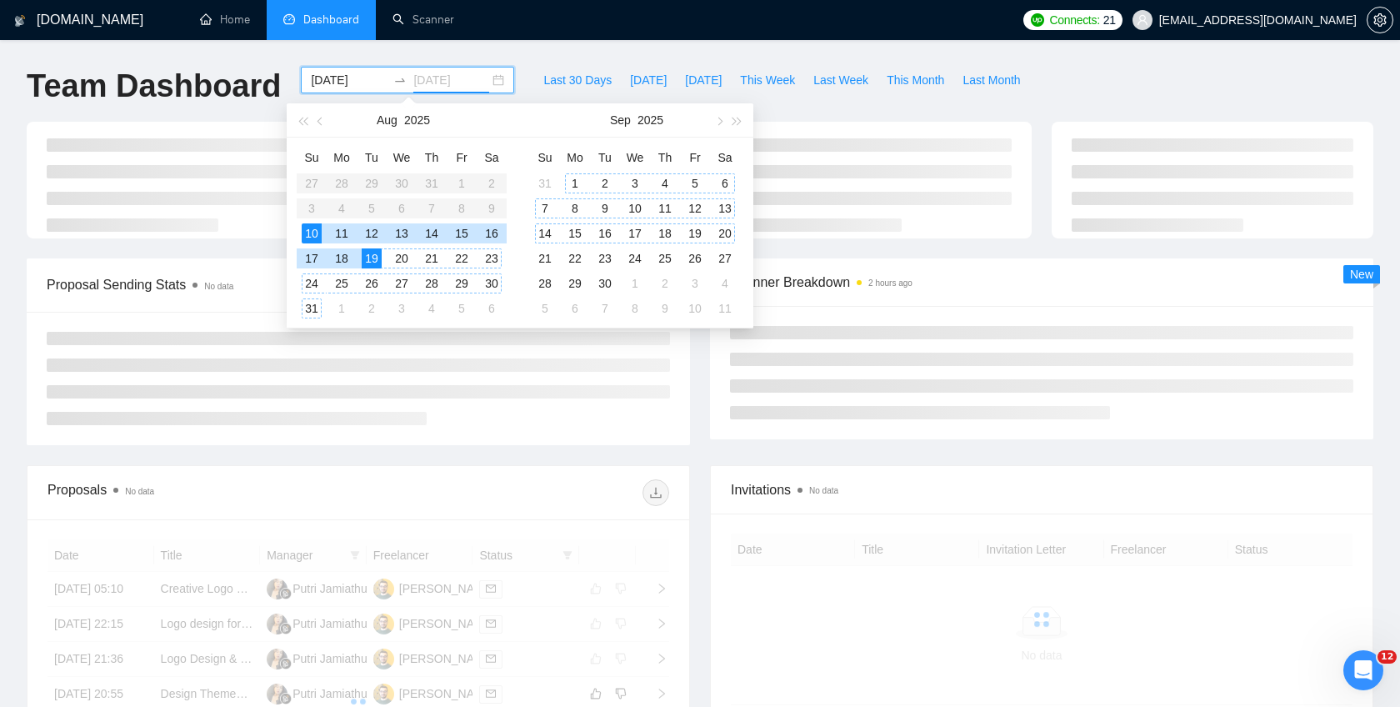
type input "2025-08-19"
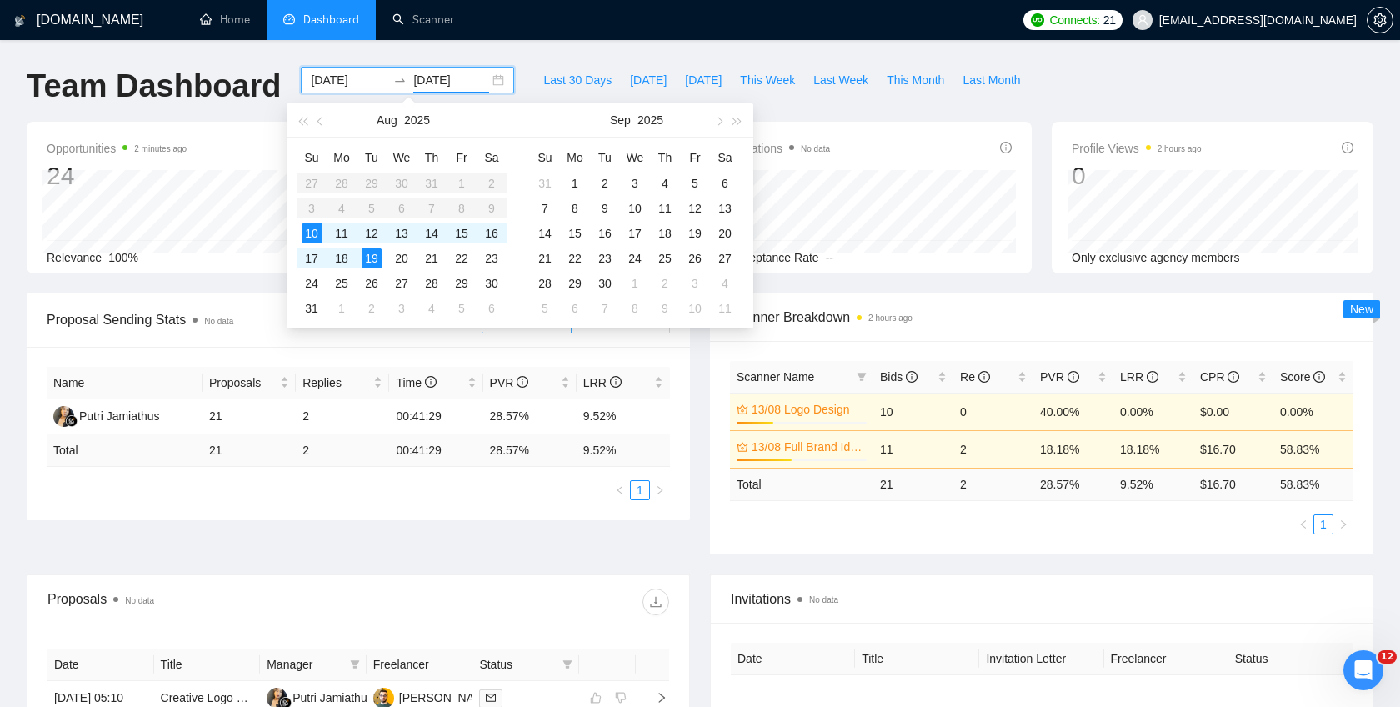
click at [522, 50] on div "GigRadar.io Home Dashboard Scanner Connects: 21 info@karimweb.com Team Dashboar…" at bounding box center [700, 617] width 1400 height 1234
